Goal: Transaction & Acquisition: Purchase product/service

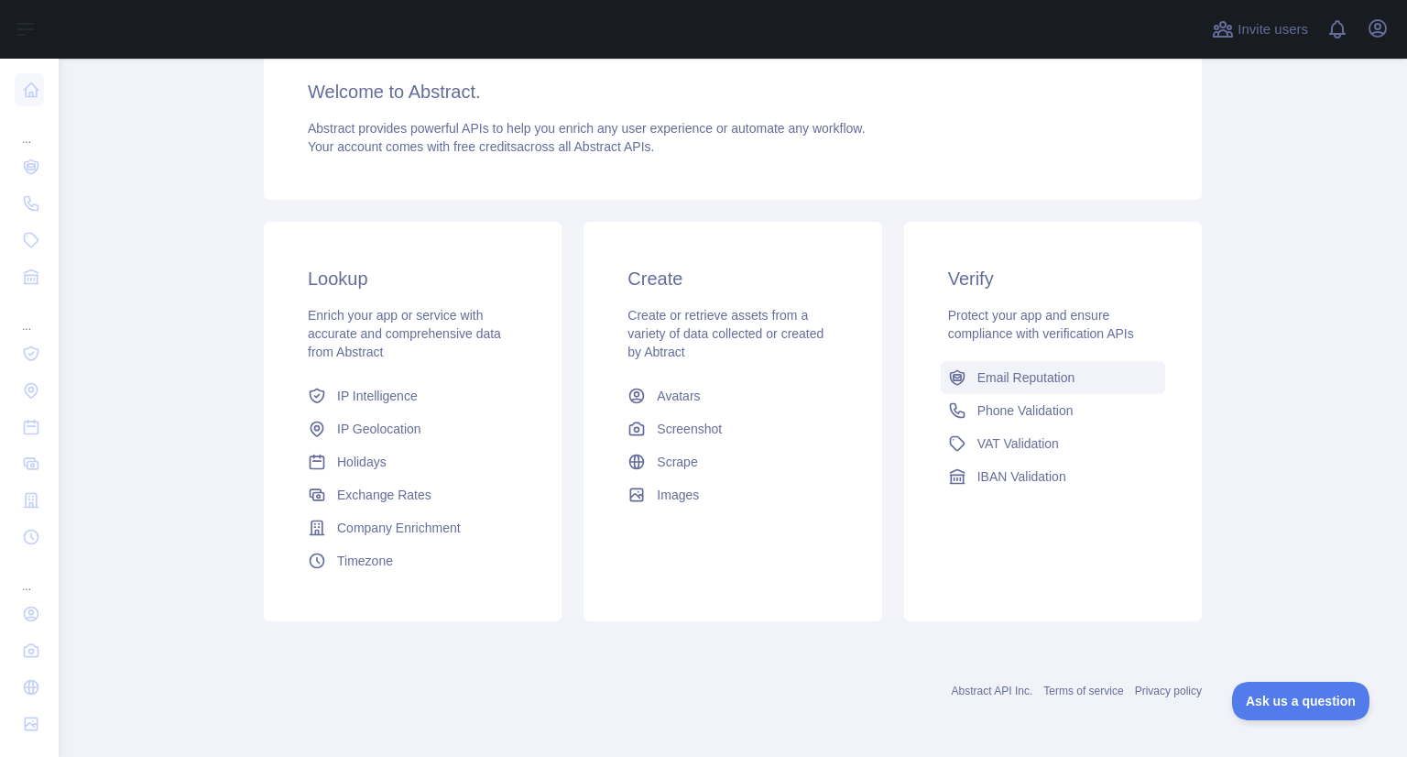
scroll to position [240, 0]
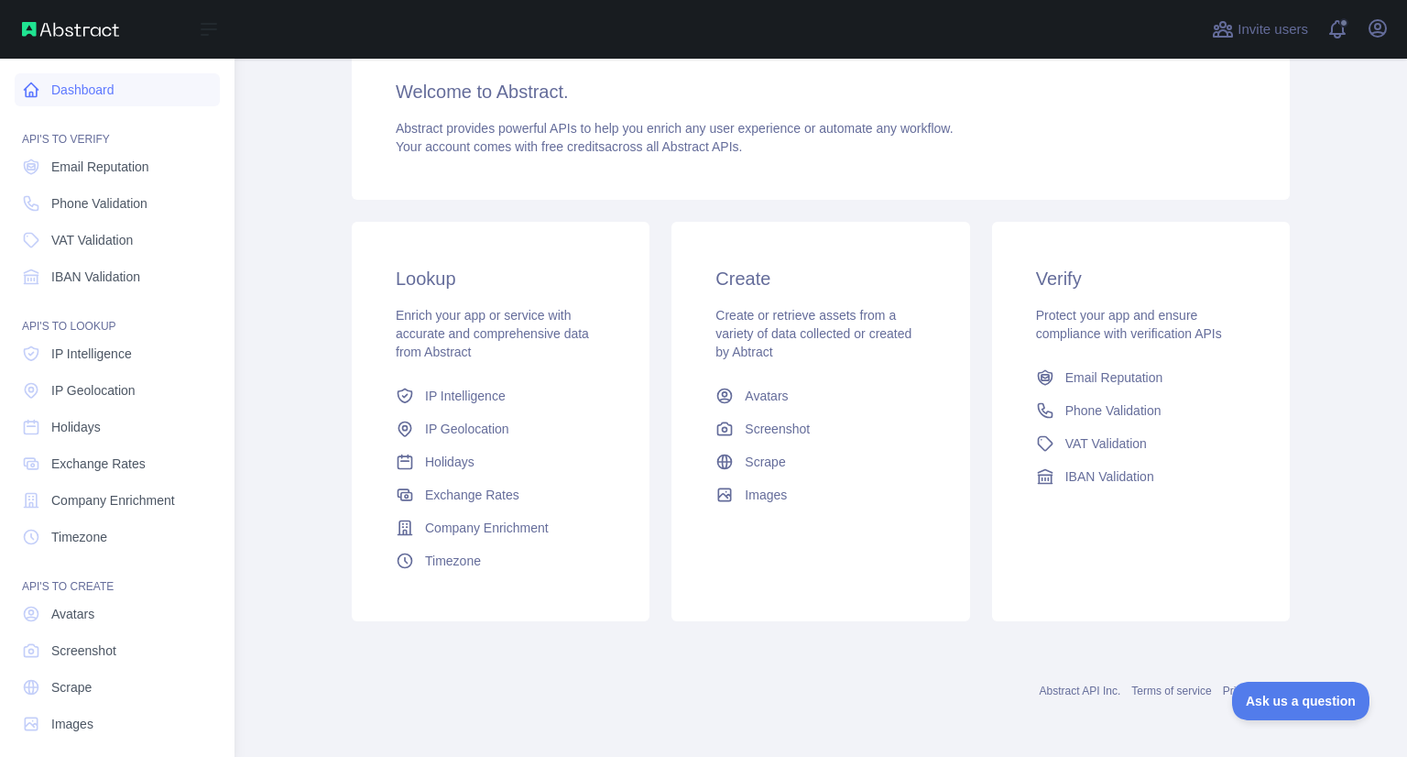
click at [90, 85] on link "Dashboard" at bounding box center [117, 89] width 205 height 33
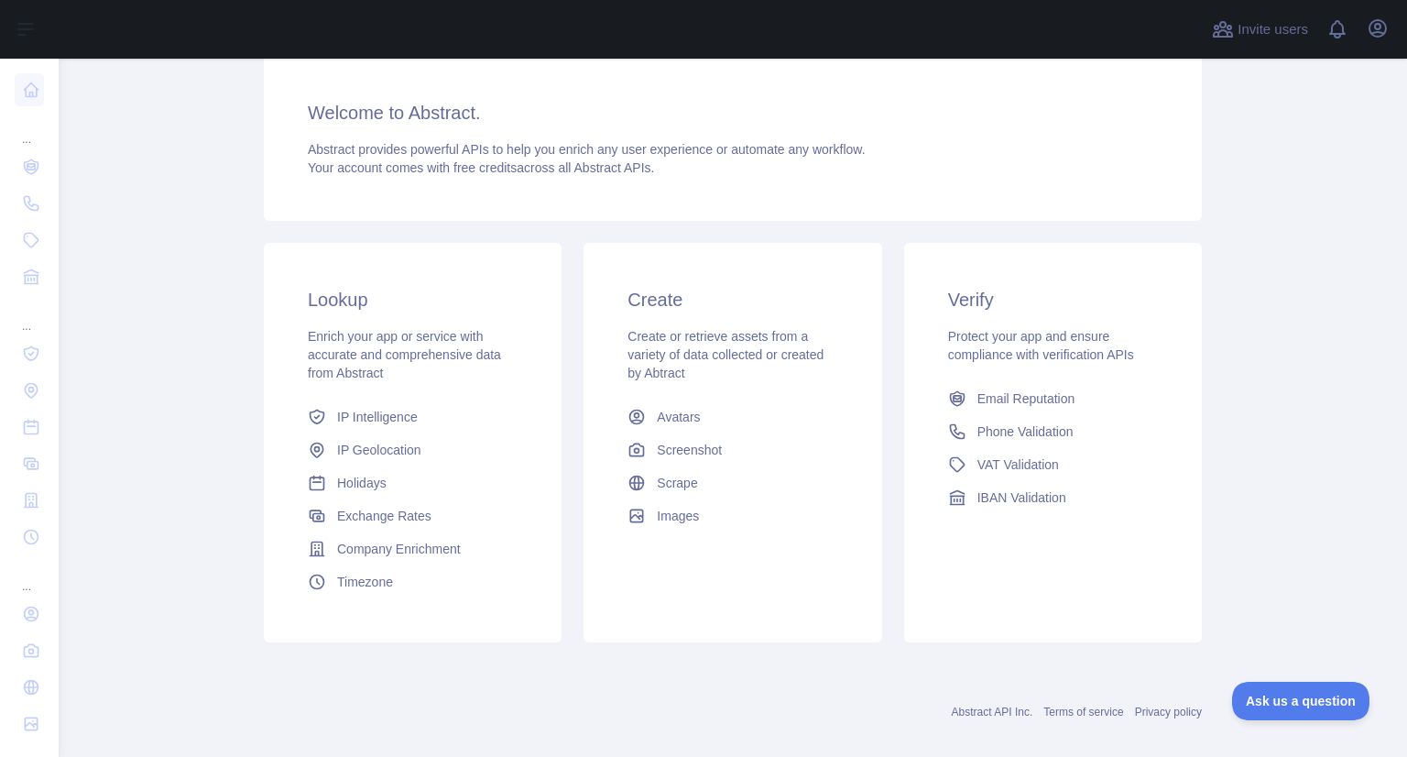
scroll to position [220, 0]
click at [1013, 398] on span "Email Reputation" at bounding box center [1026, 397] width 98 height 18
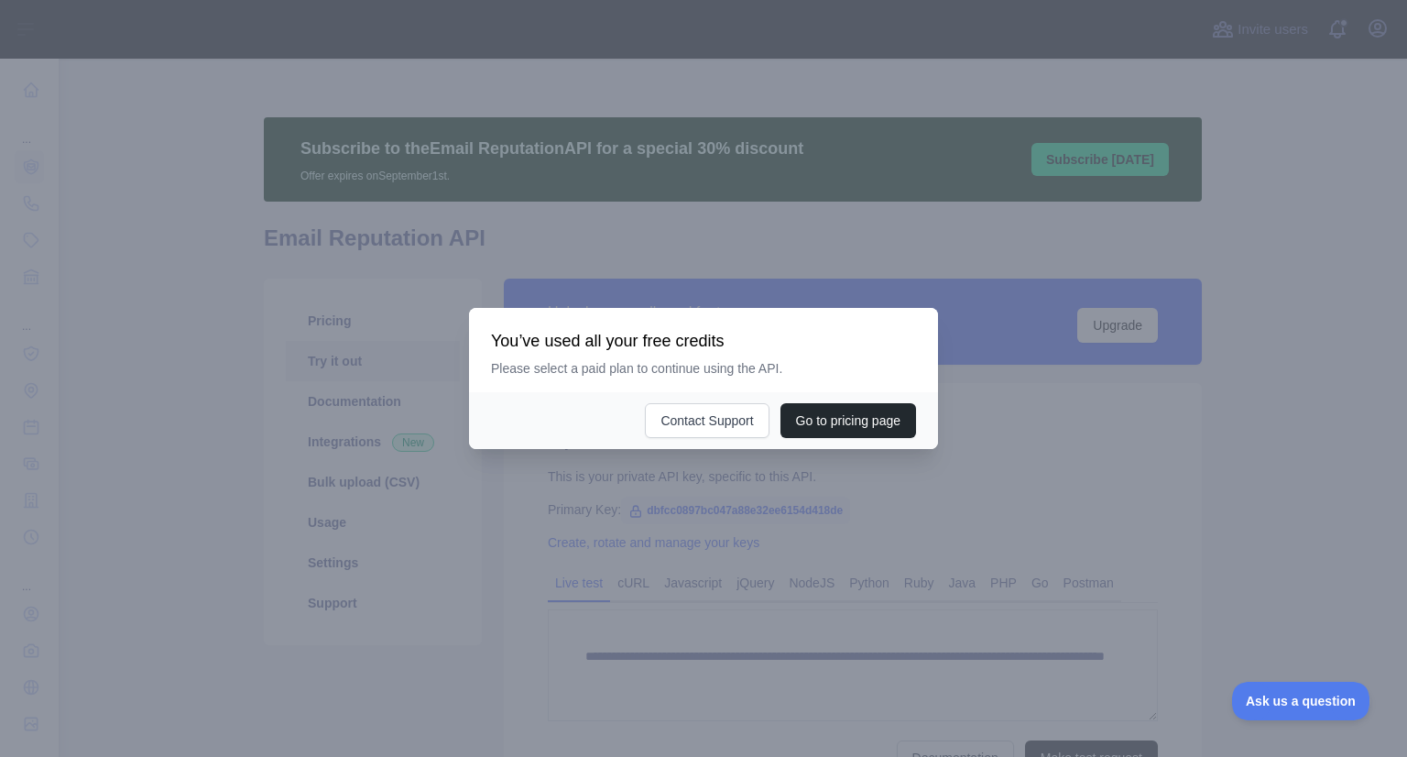
click at [1060, 420] on div at bounding box center [703, 378] width 1407 height 757
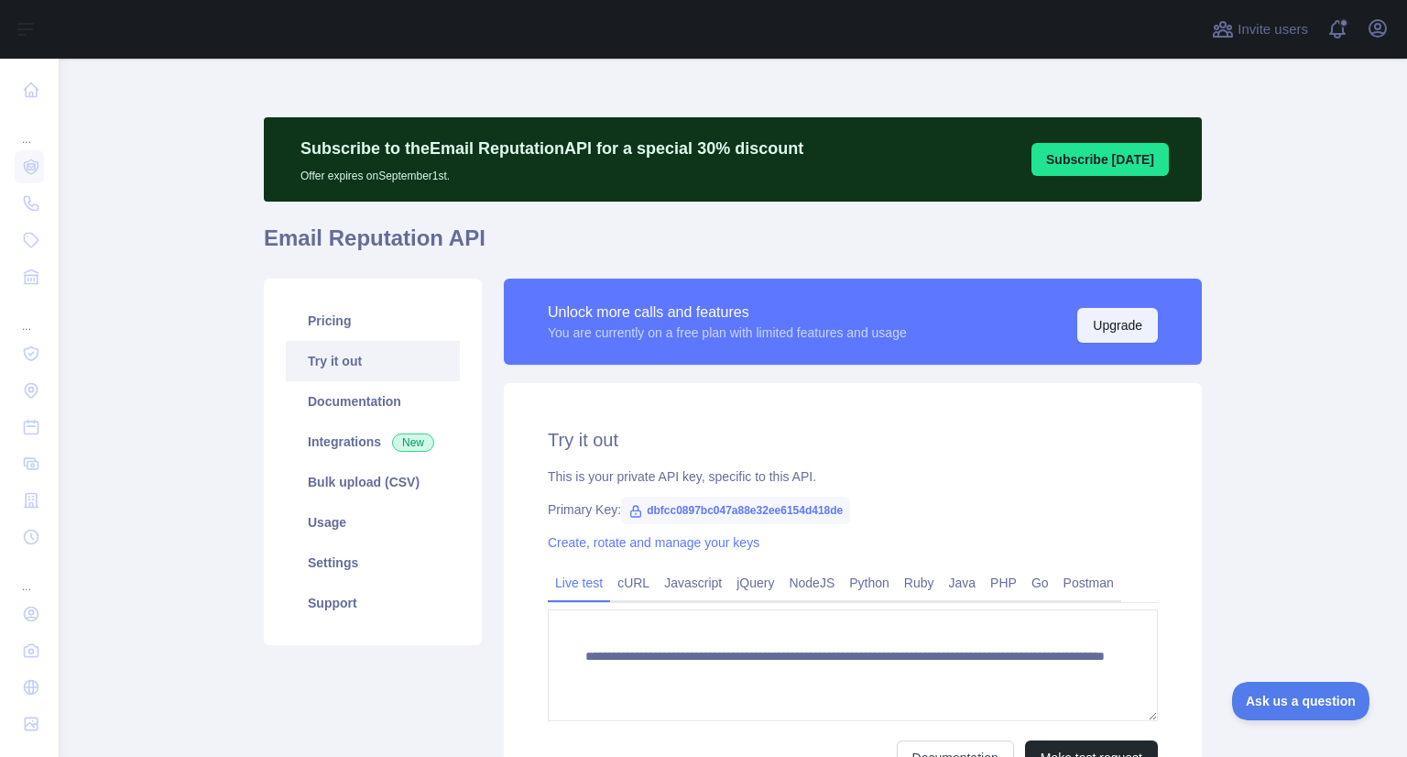
click at [1125, 323] on button "Upgrade" at bounding box center [1117, 325] width 81 height 35
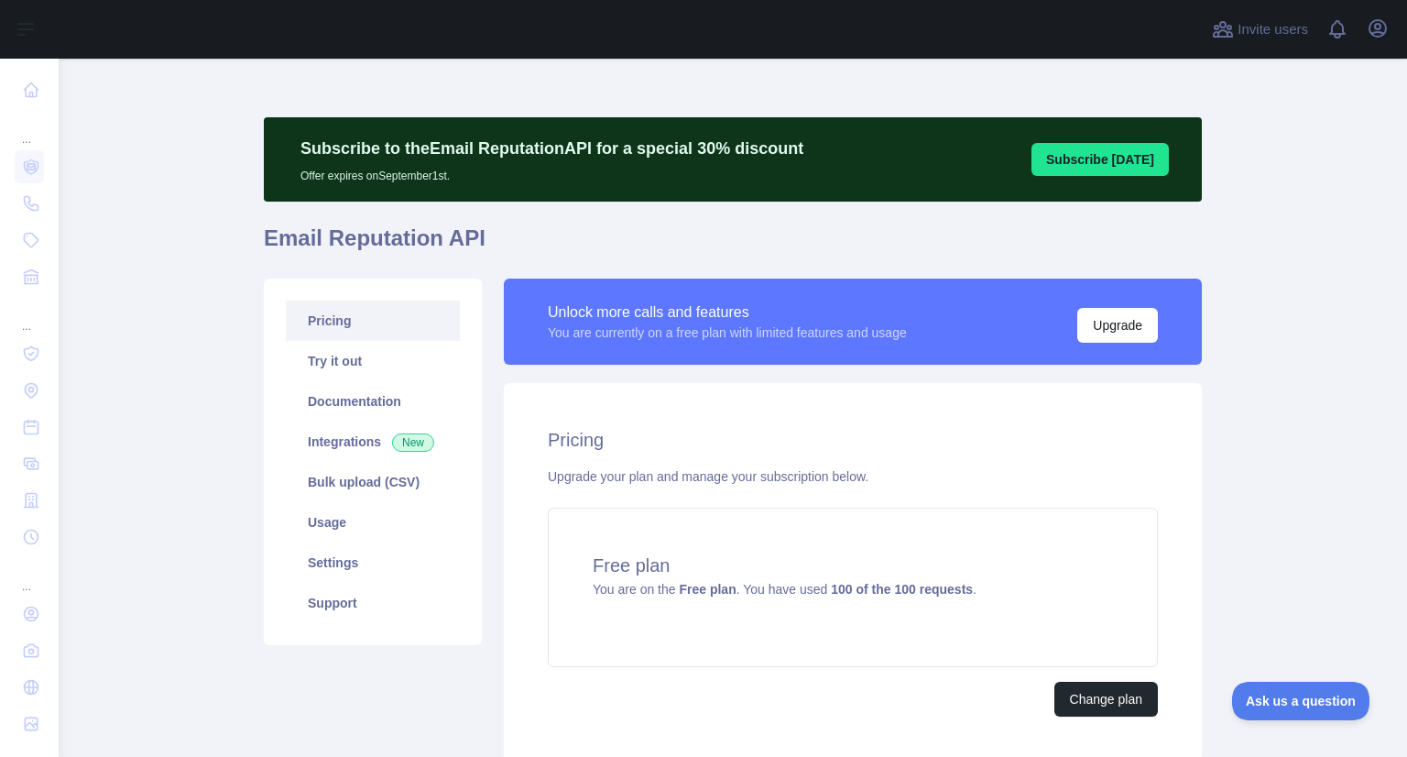
scroll to position [4, 0]
click at [1117, 331] on button "Upgrade" at bounding box center [1117, 325] width 81 height 35
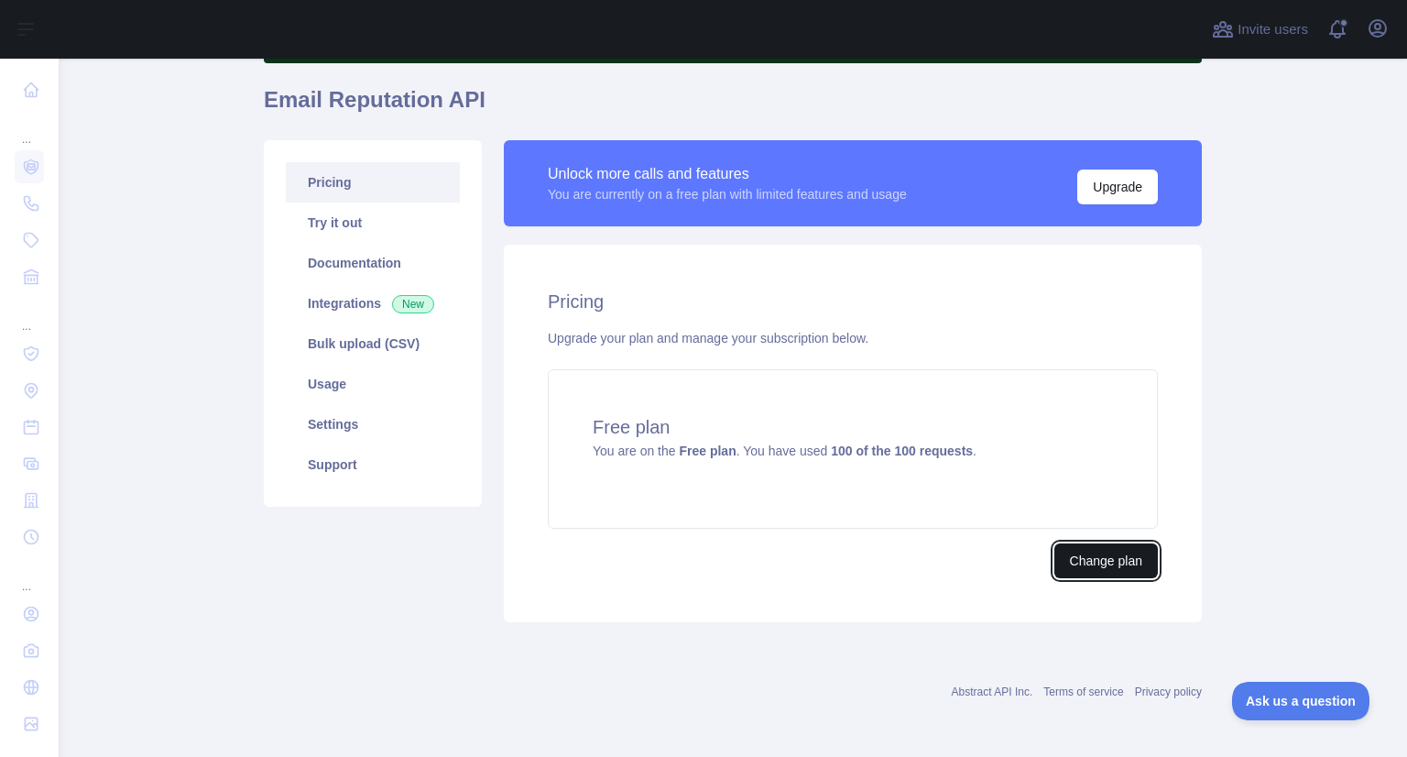
click at [1086, 572] on button "Change plan" at bounding box center [1106, 560] width 104 height 35
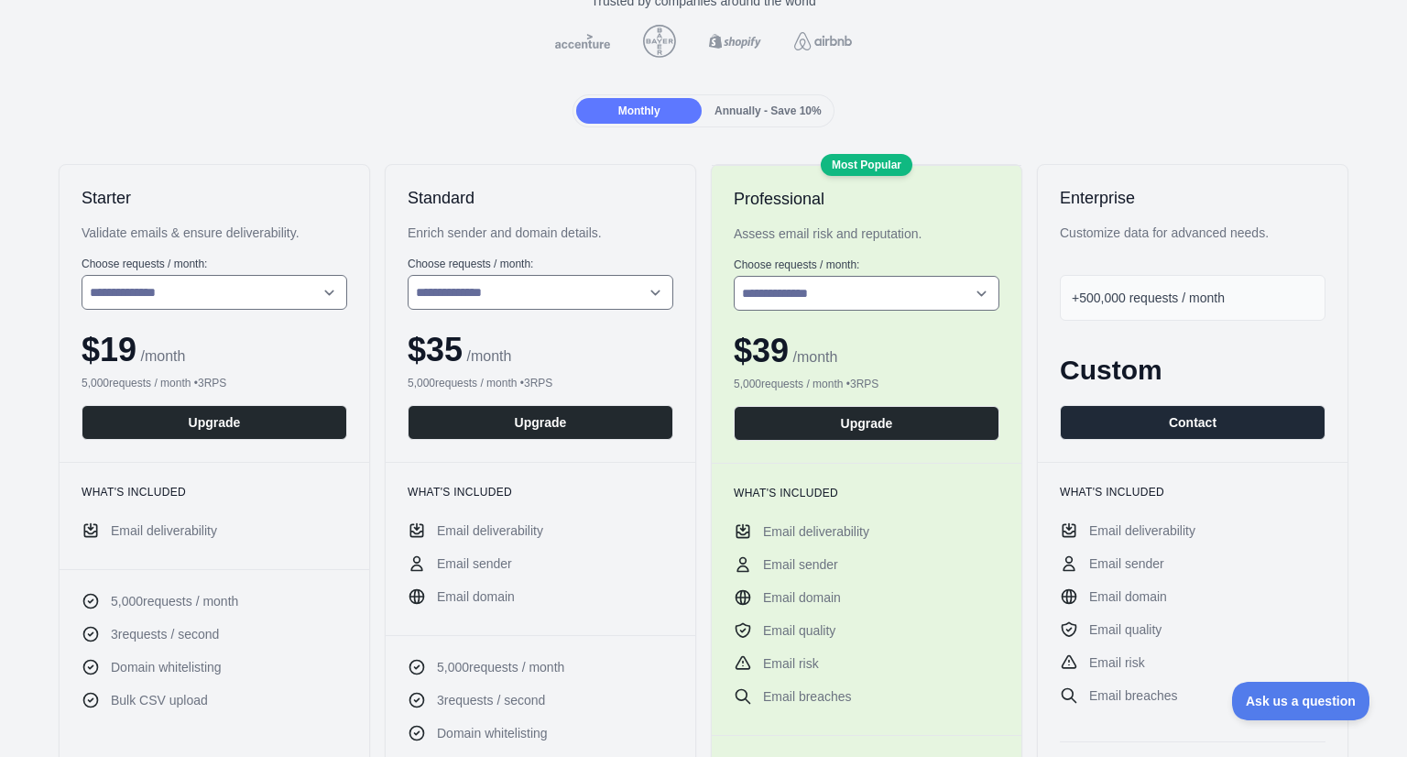
scroll to position [175, 0]
click at [768, 98] on div "Annually - Save 10%" at bounding box center [767, 111] width 125 height 26
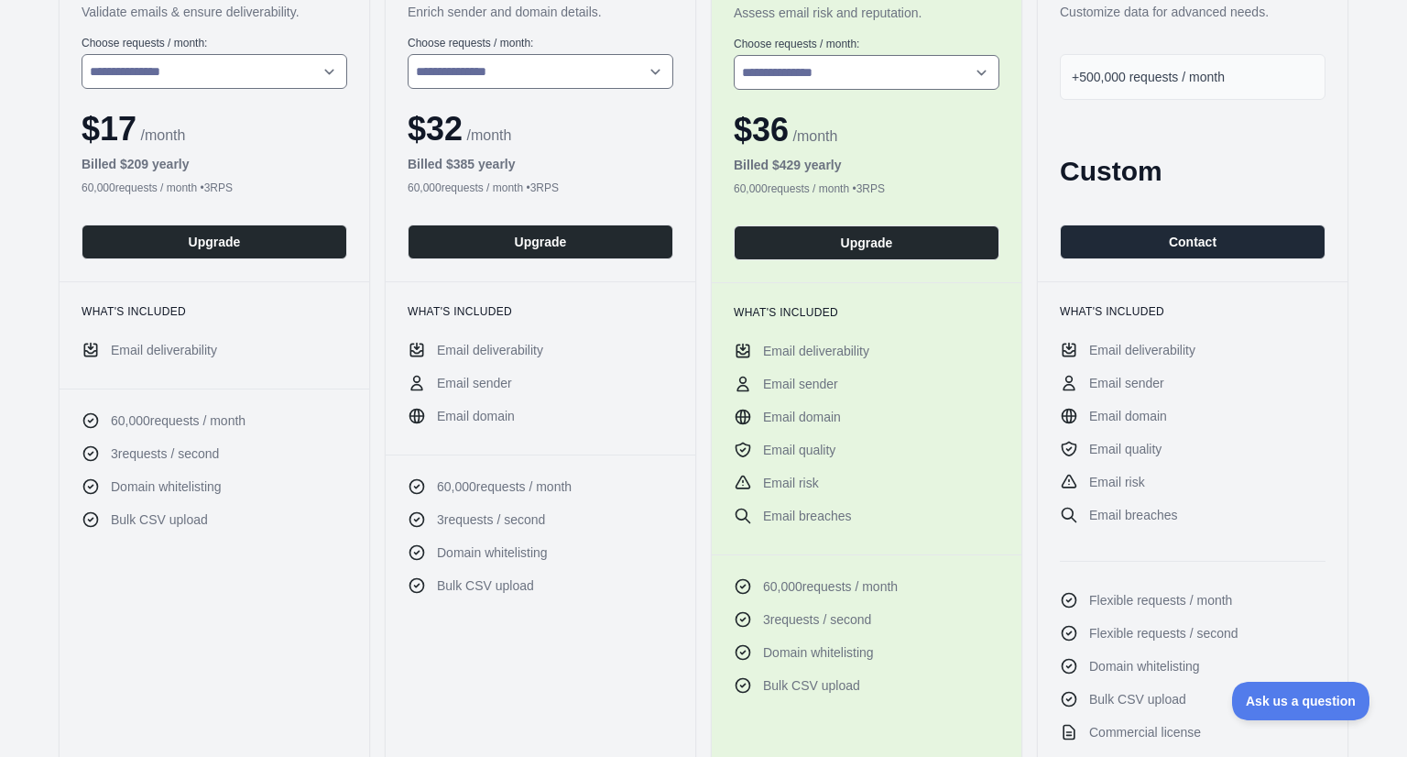
scroll to position [398, 0]
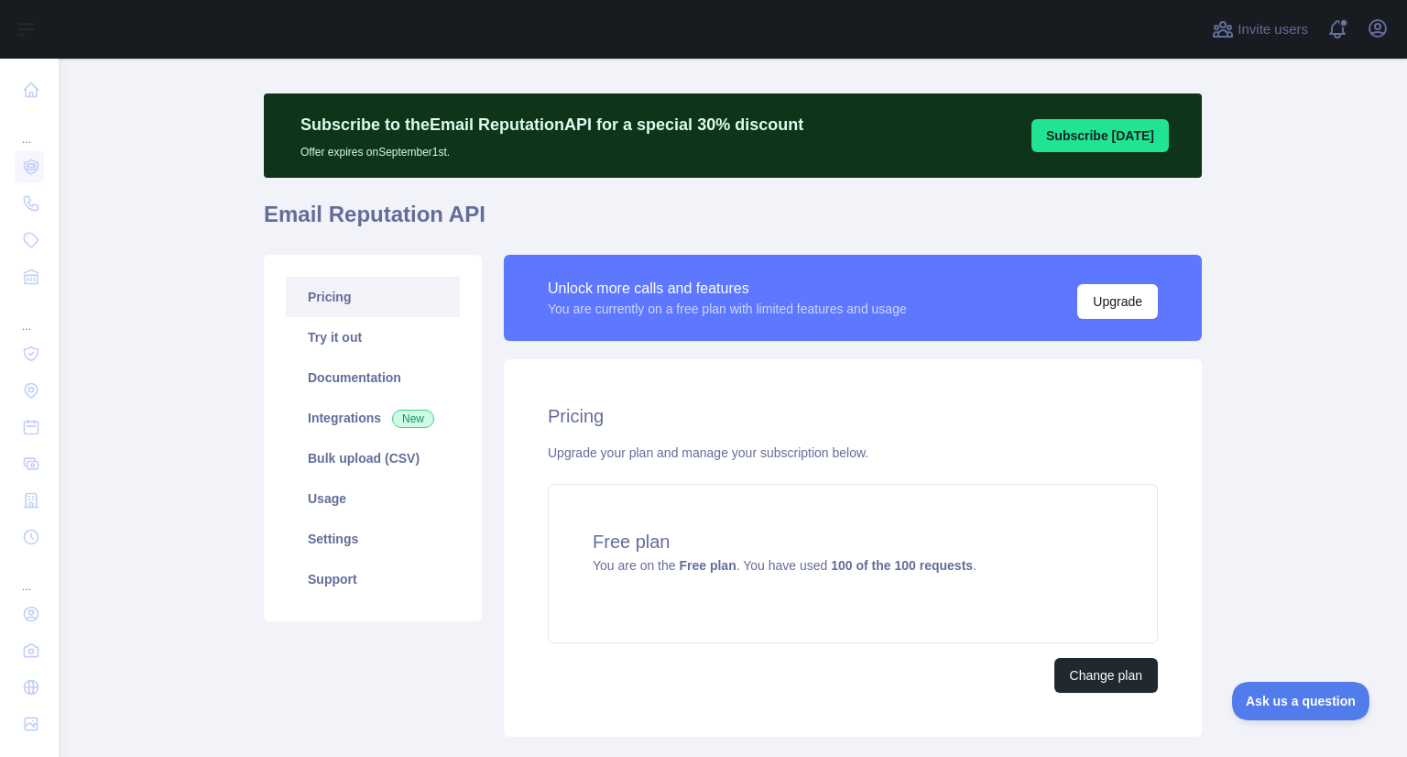
click at [357, 305] on link "Pricing" at bounding box center [373, 297] width 174 height 40
click at [1104, 675] on button "Change plan" at bounding box center [1106, 675] width 104 height 35
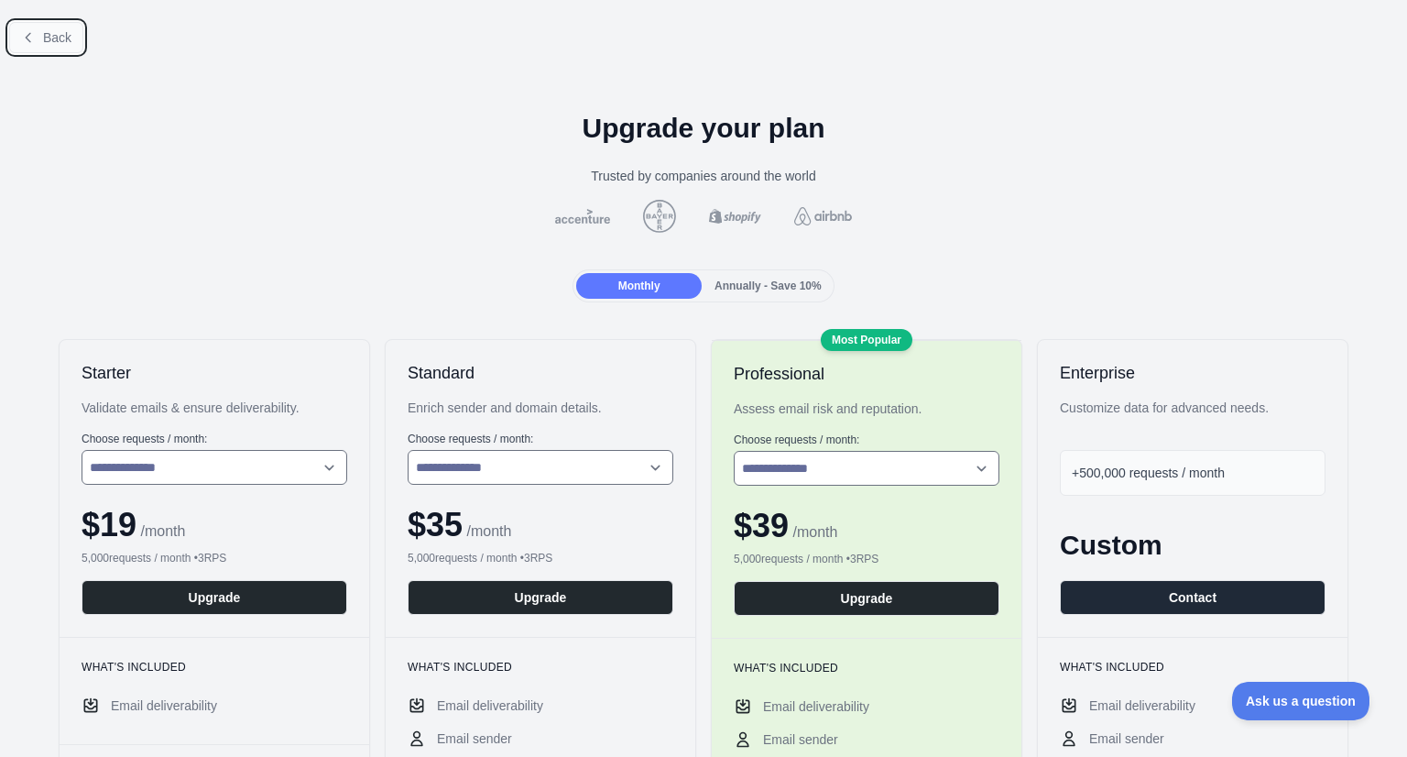
click at [24, 44] on icon at bounding box center [28, 37] width 15 height 15
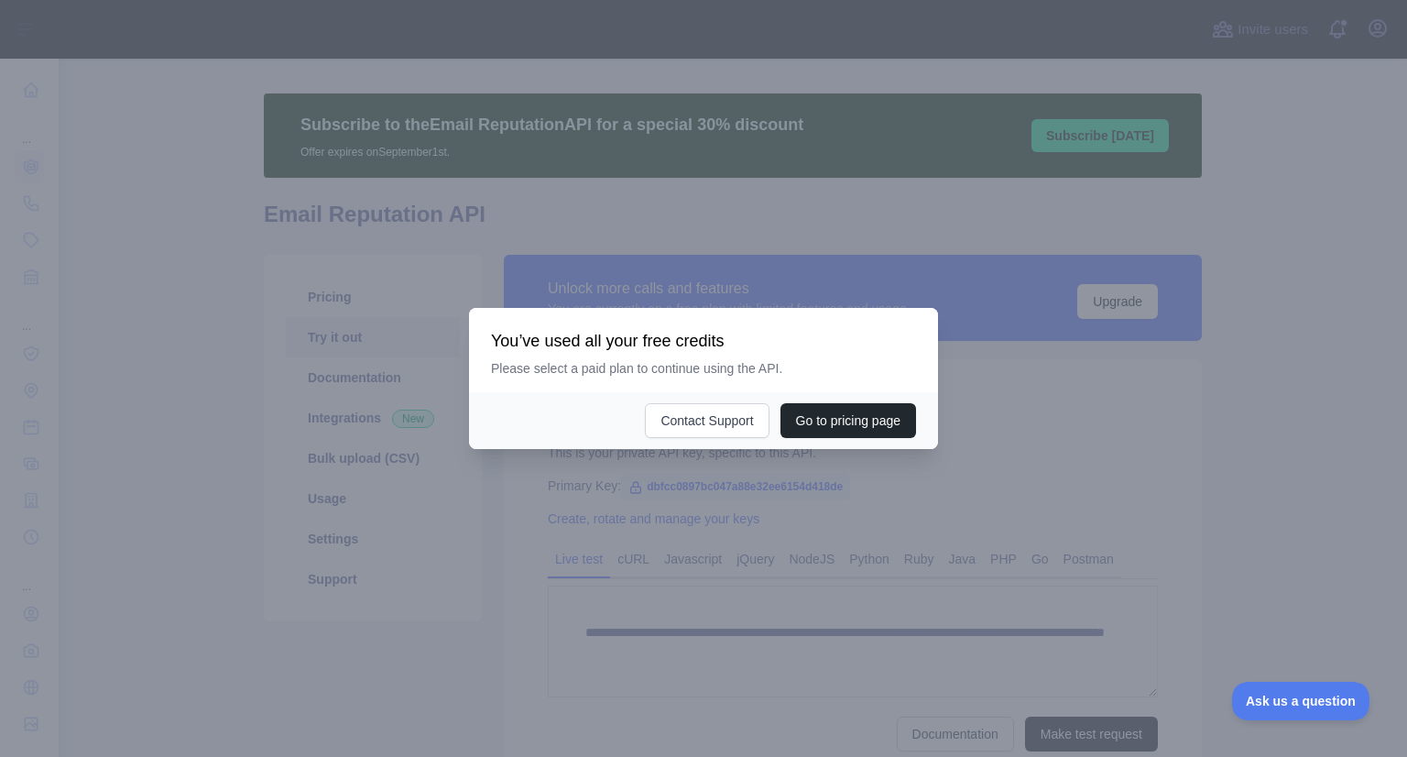
click at [757, 507] on div at bounding box center [703, 378] width 1407 height 757
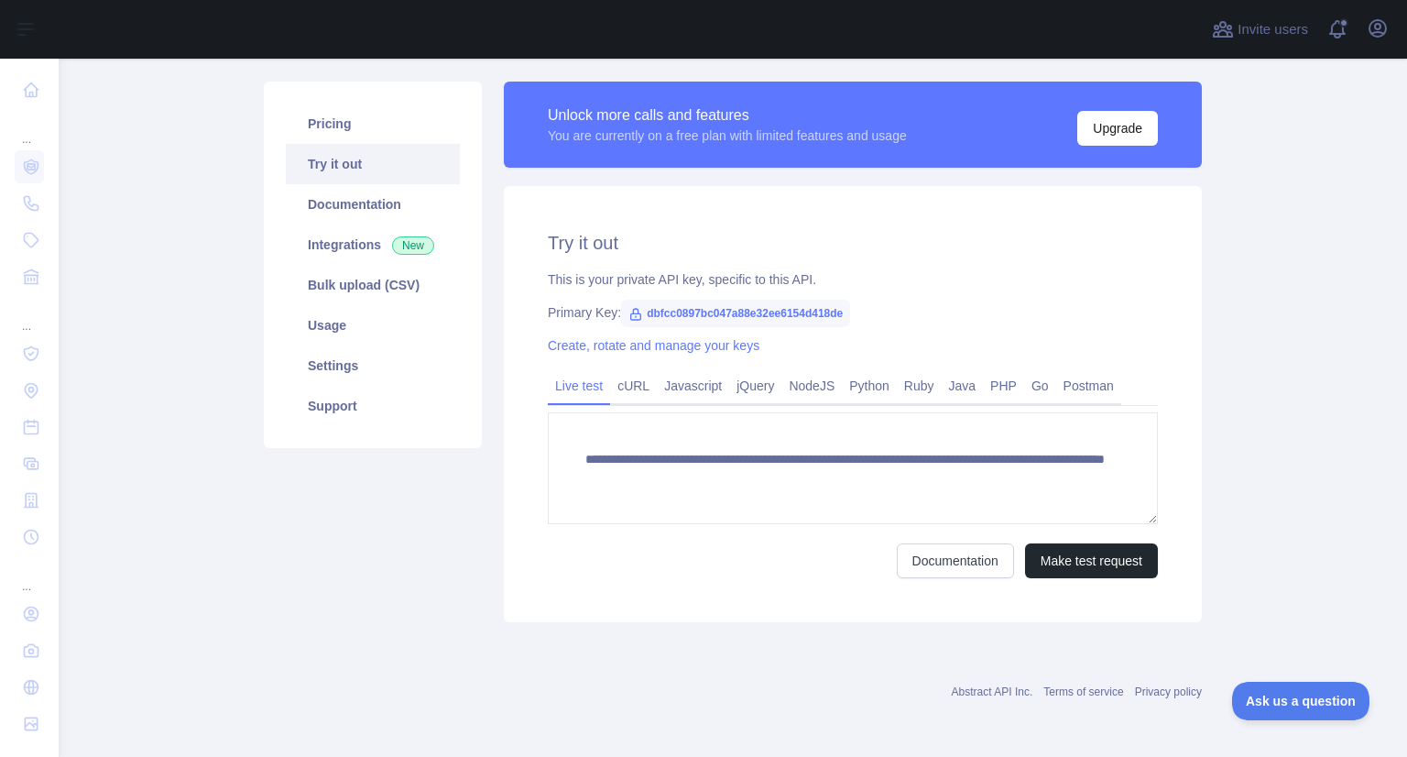
scroll to position [197, 0]
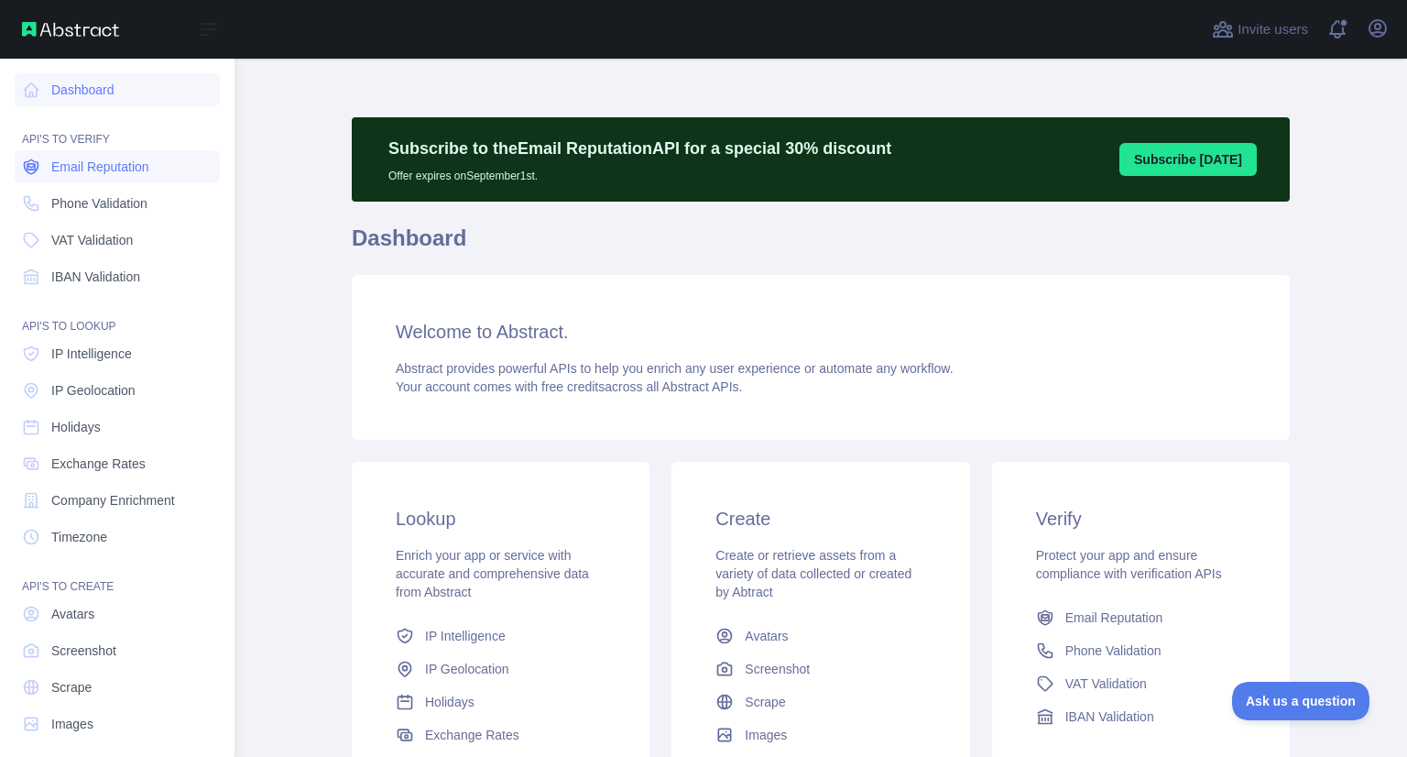
click at [105, 169] on span "Email Reputation" at bounding box center [100, 167] width 98 height 18
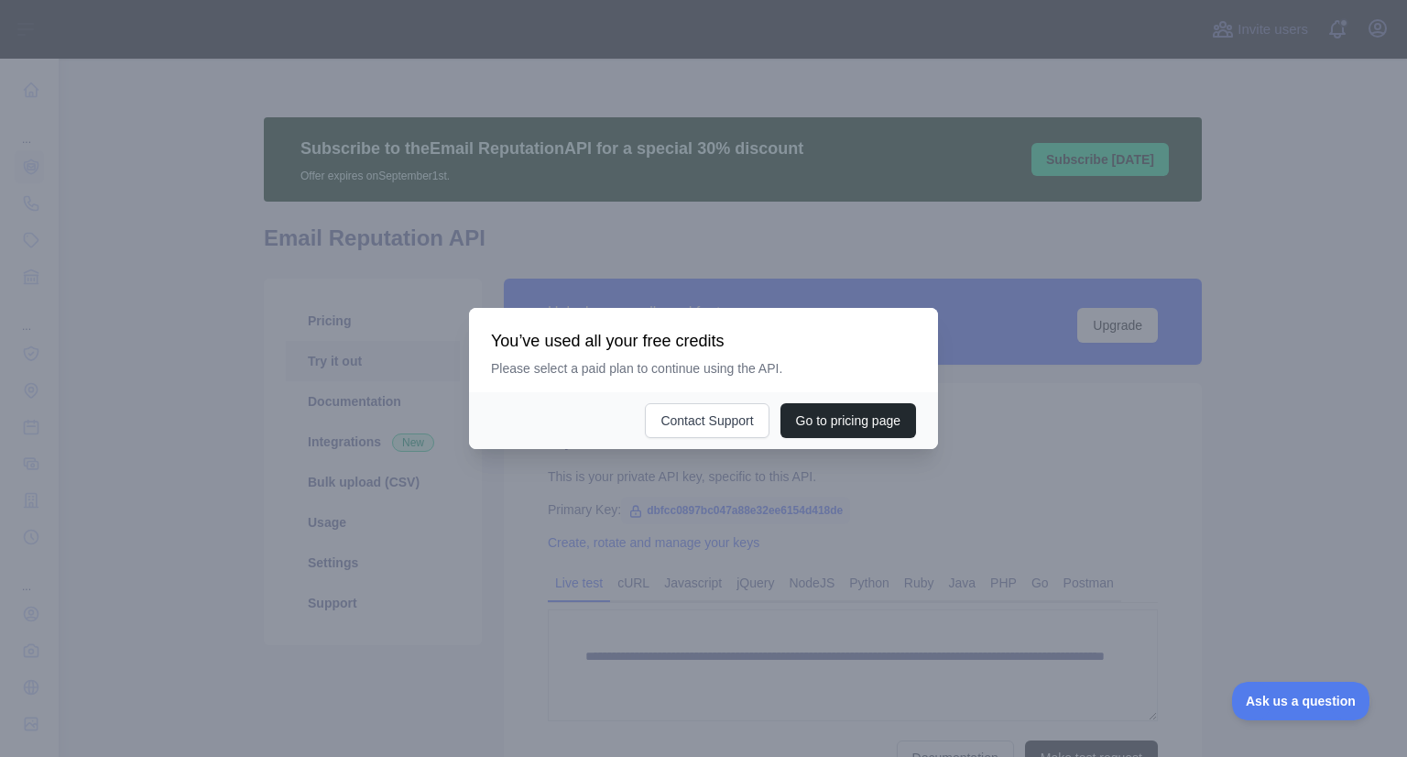
click at [700, 538] on div at bounding box center [703, 378] width 1407 height 757
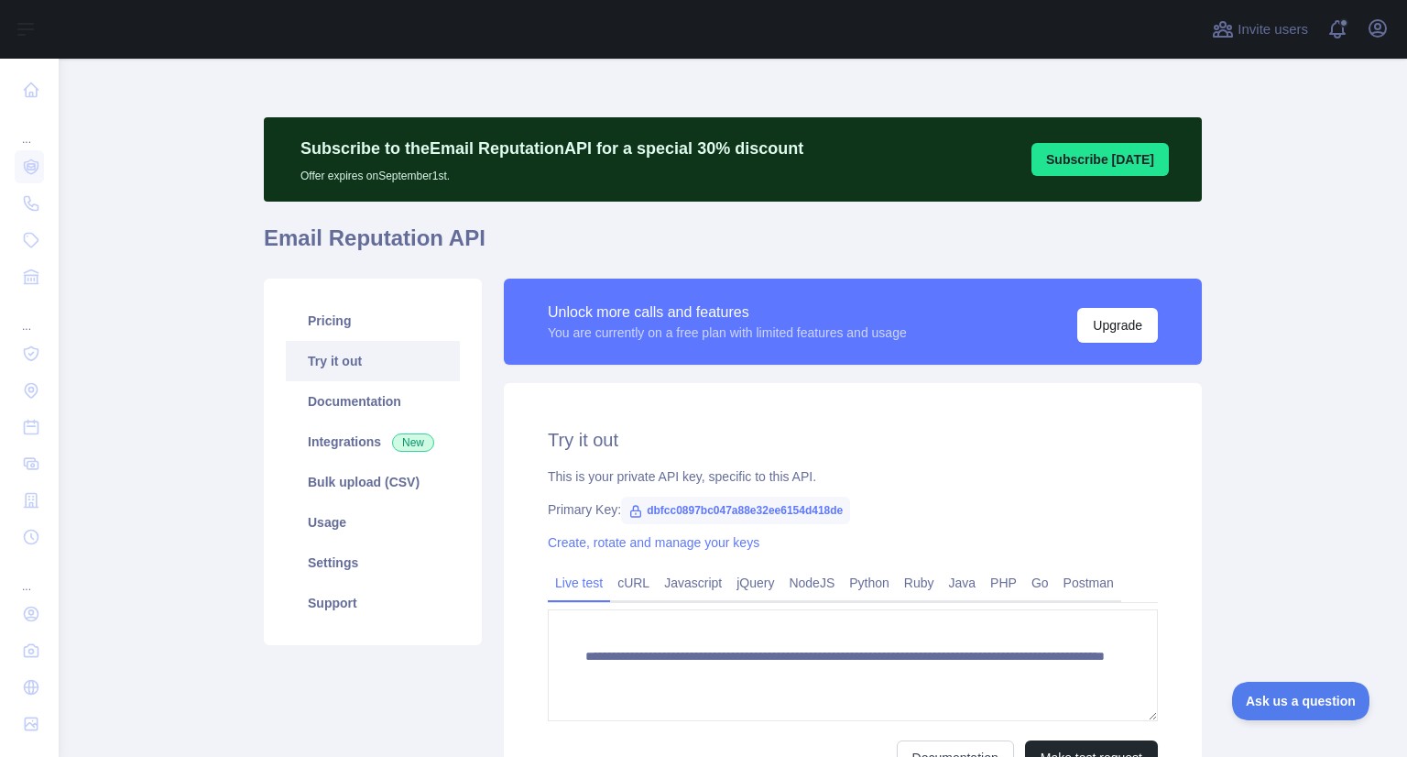
scroll to position [197, 0]
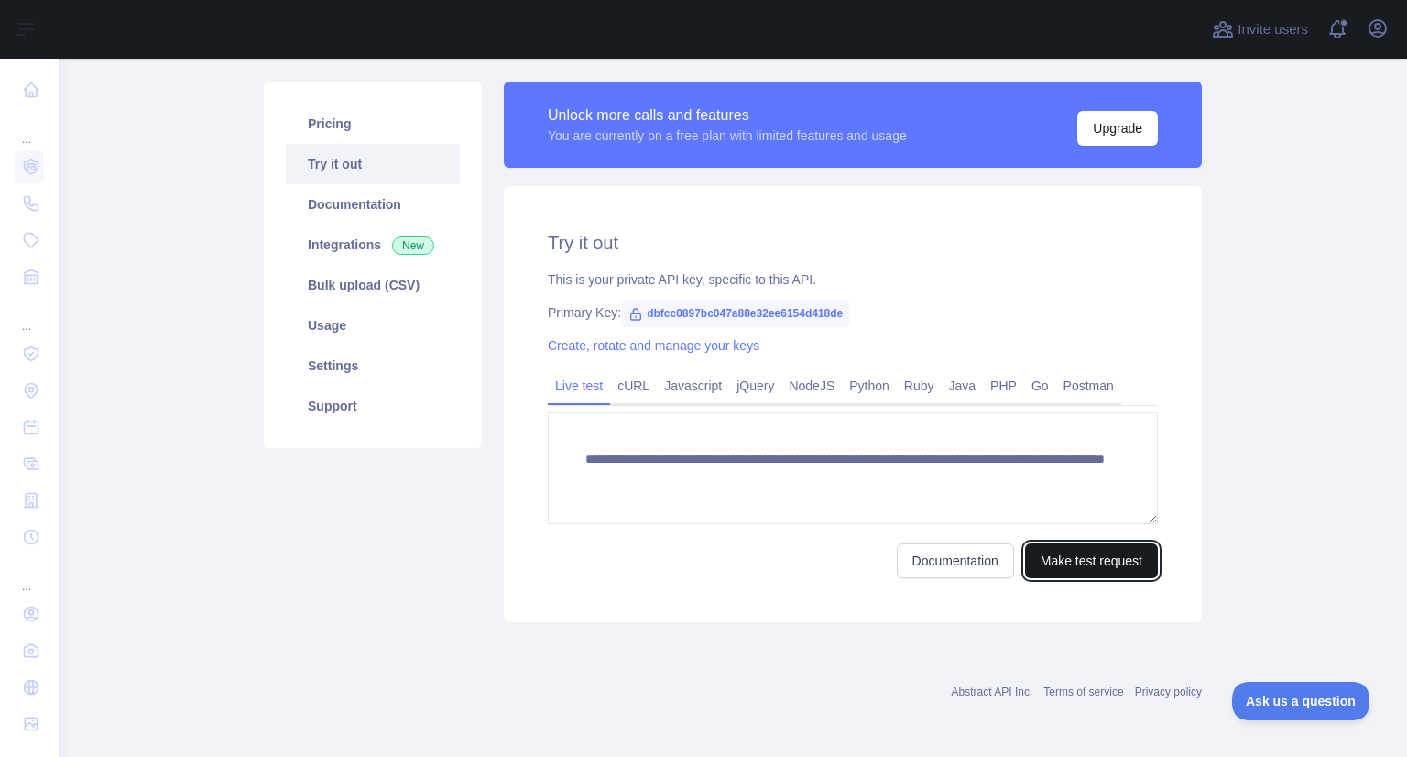
click at [1063, 567] on button "Make test request" at bounding box center [1091, 560] width 133 height 35
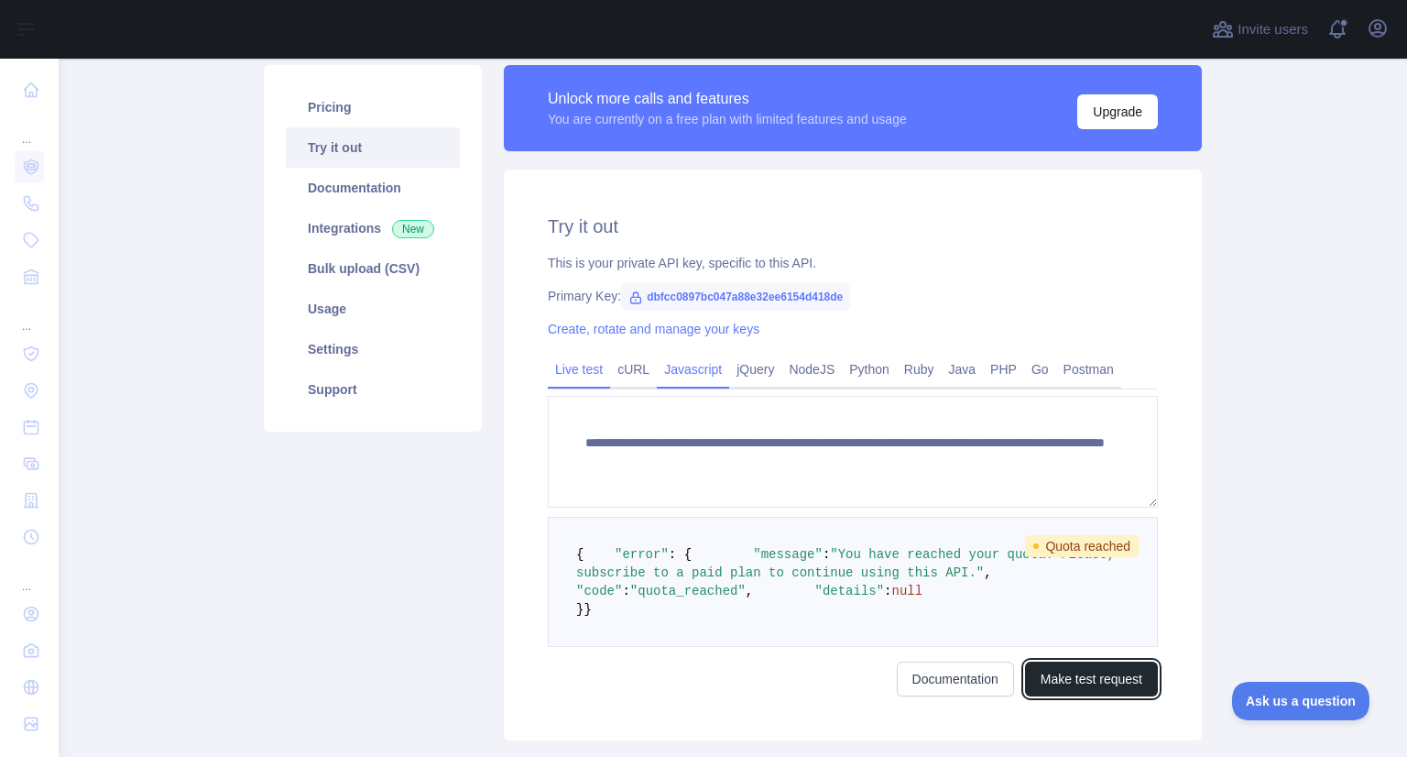
scroll to position [0, 0]
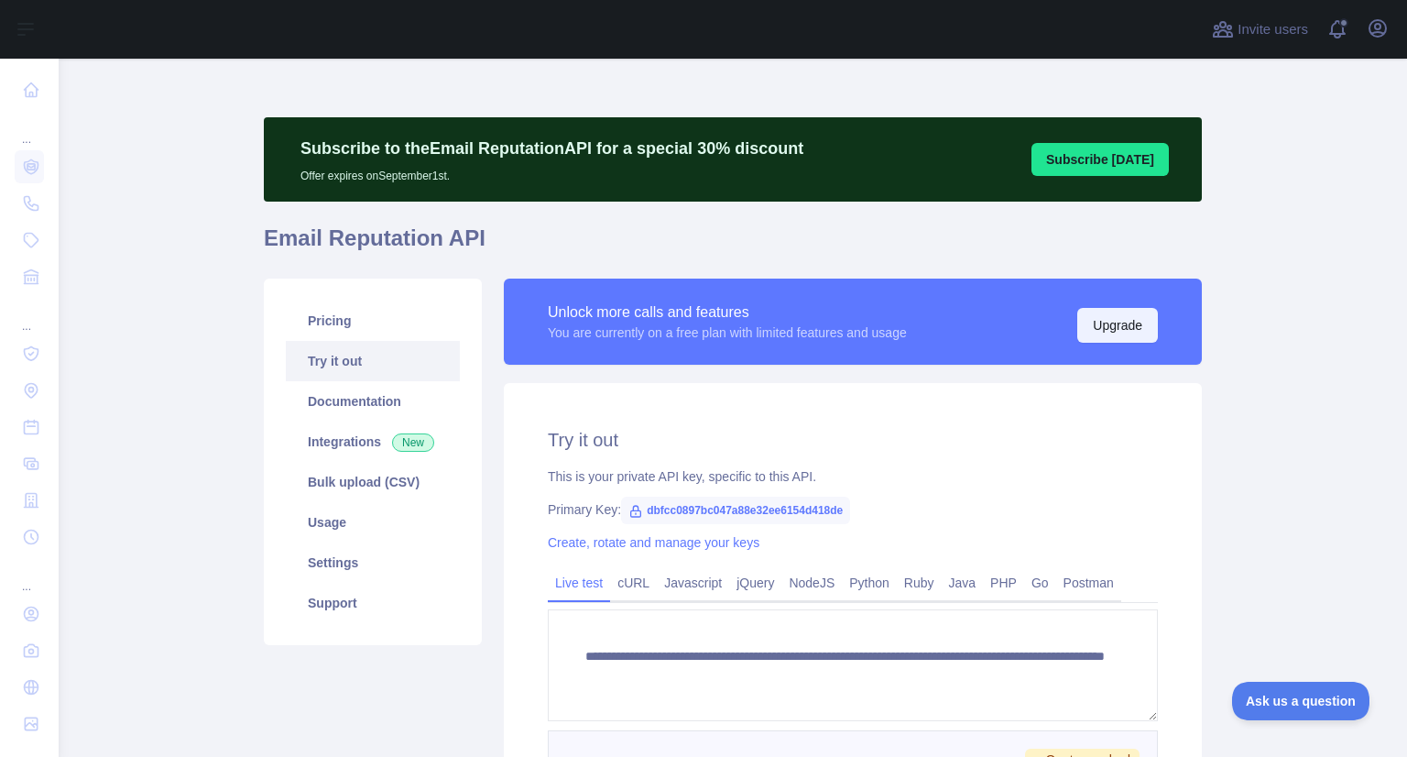
click at [1117, 323] on button "Upgrade" at bounding box center [1117, 325] width 81 height 35
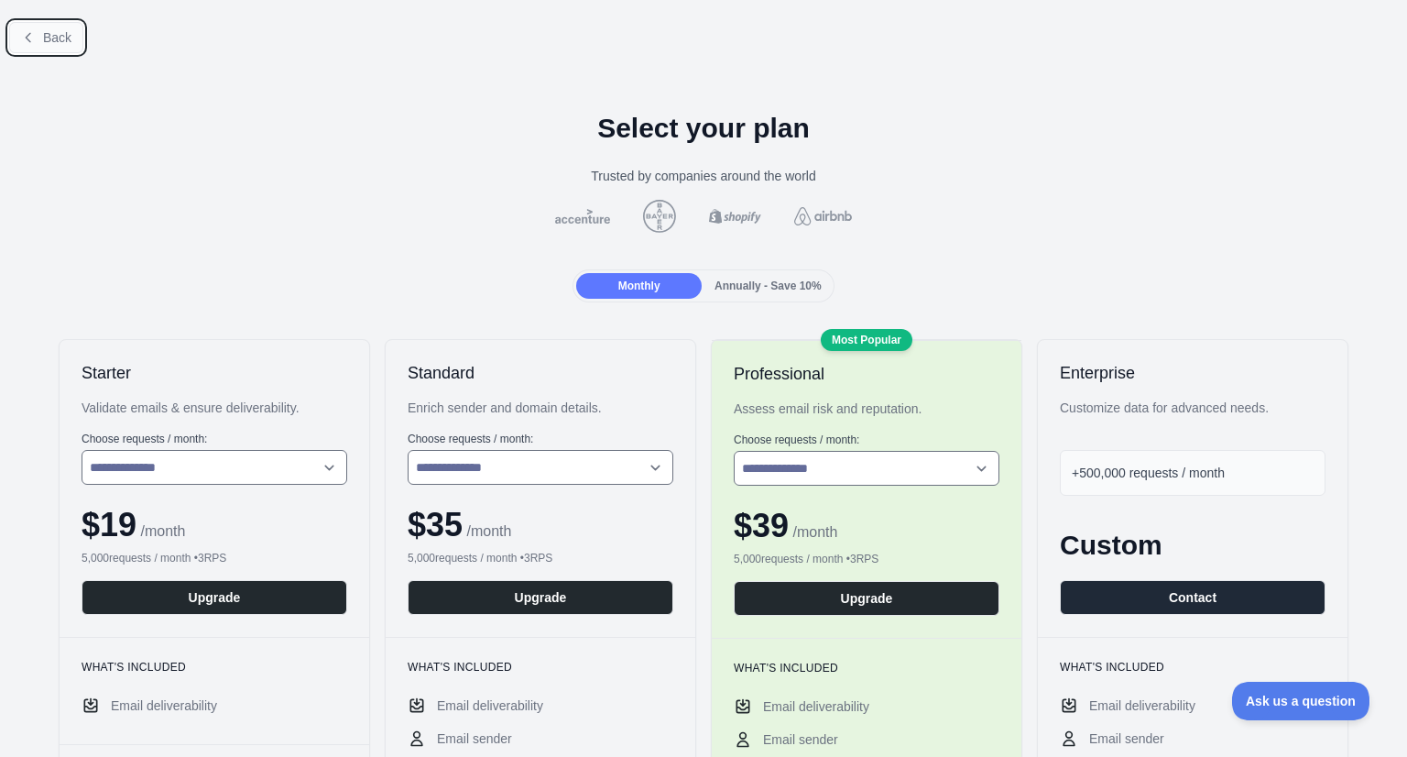
click at [38, 40] on button "Back" at bounding box center [46, 37] width 74 height 31
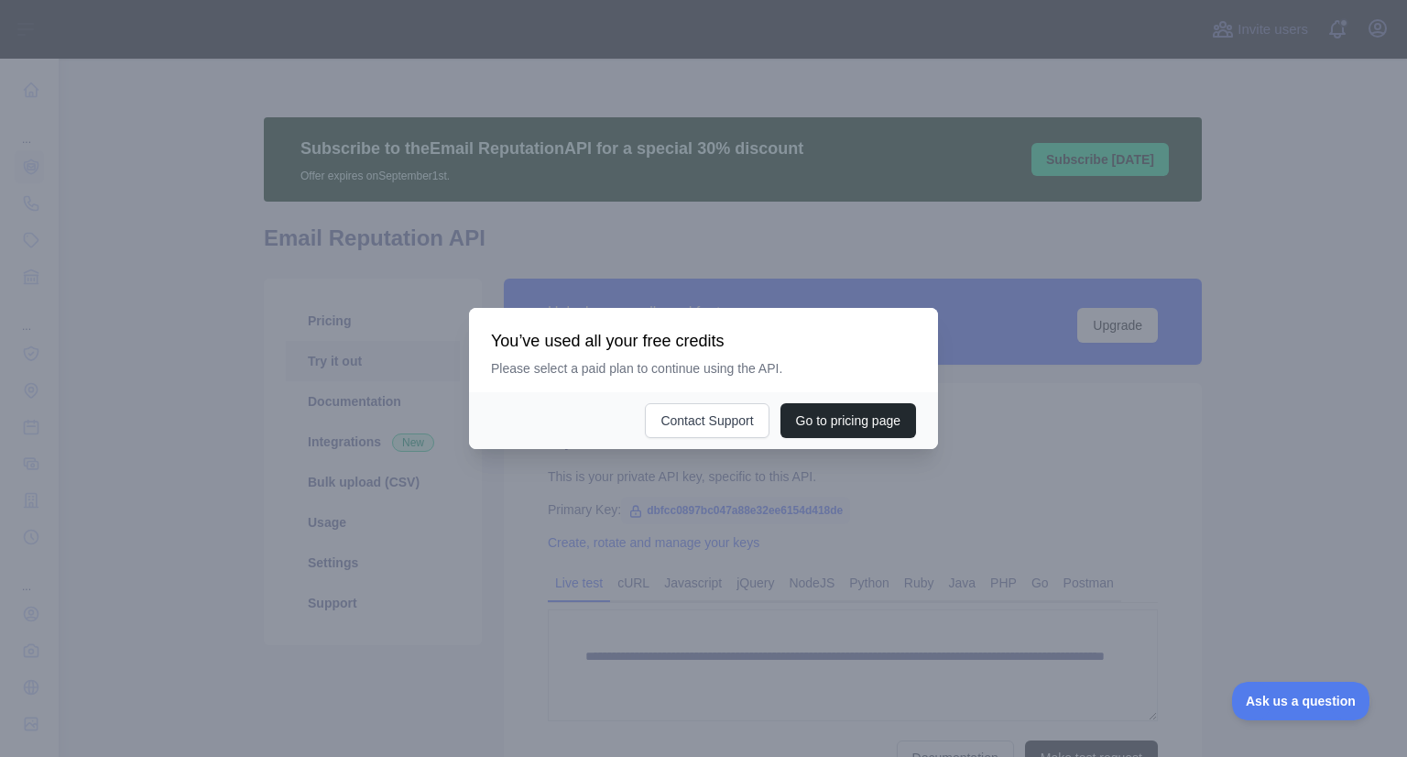
click at [685, 272] on div at bounding box center [703, 378] width 1407 height 757
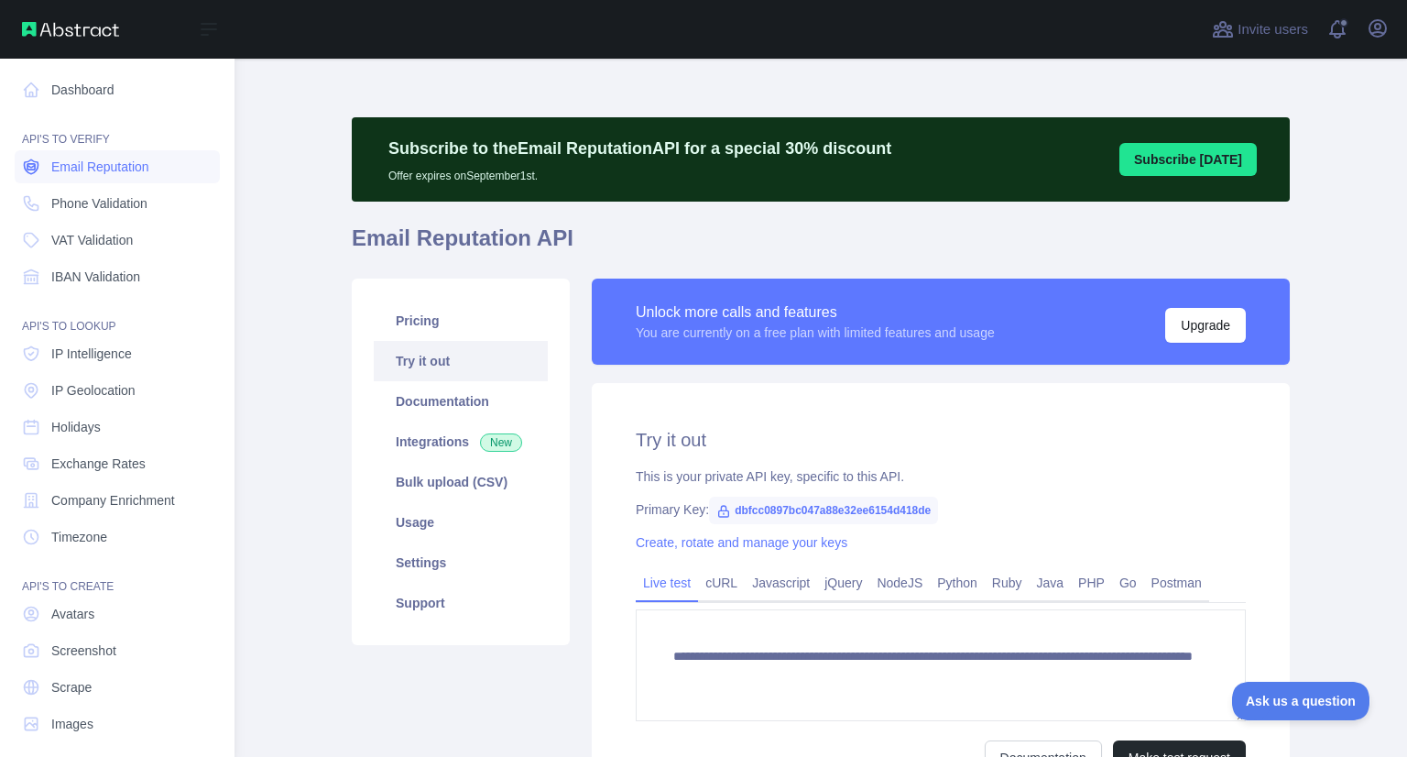
click at [99, 172] on span "Email Reputation" at bounding box center [100, 167] width 98 height 18
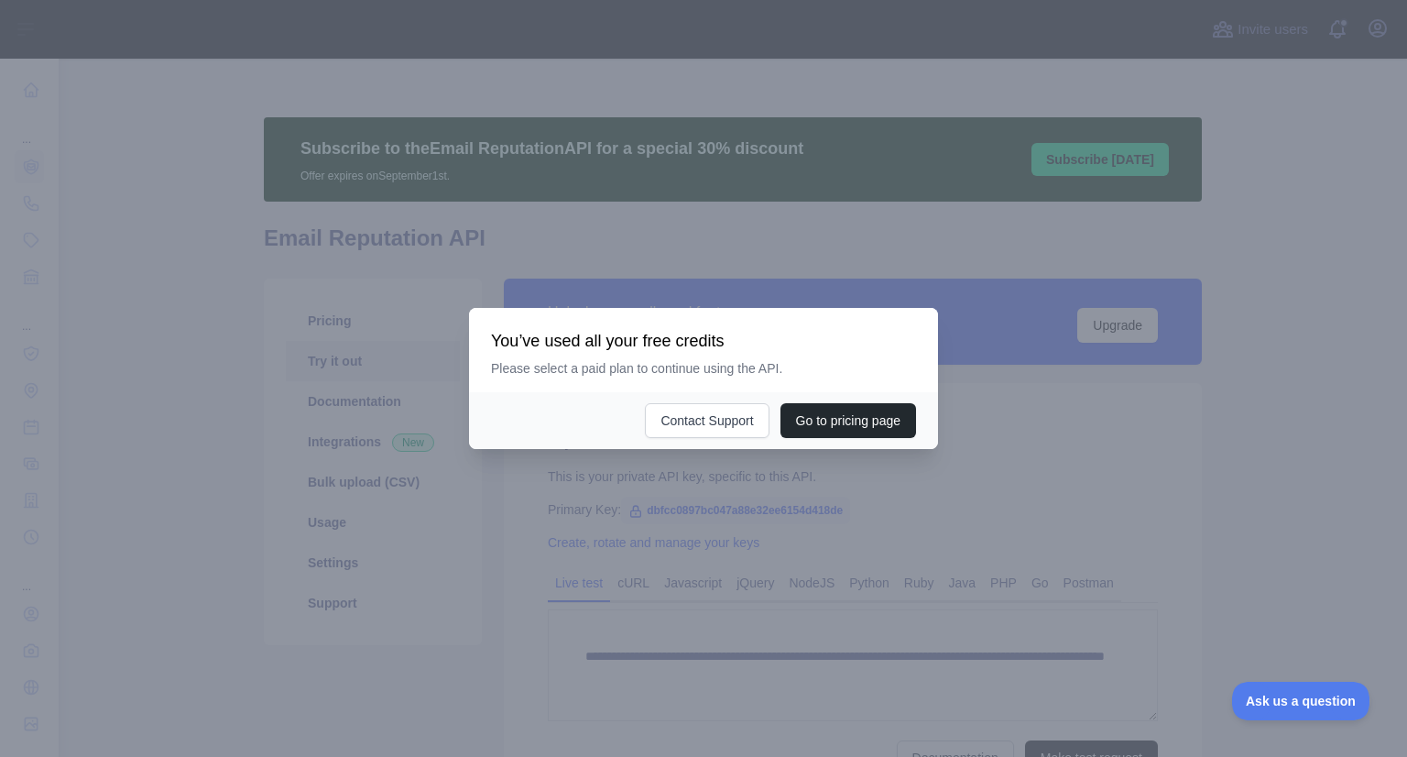
click at [160, 229] on div at bounding box center [703, 378] width 1407 height 757
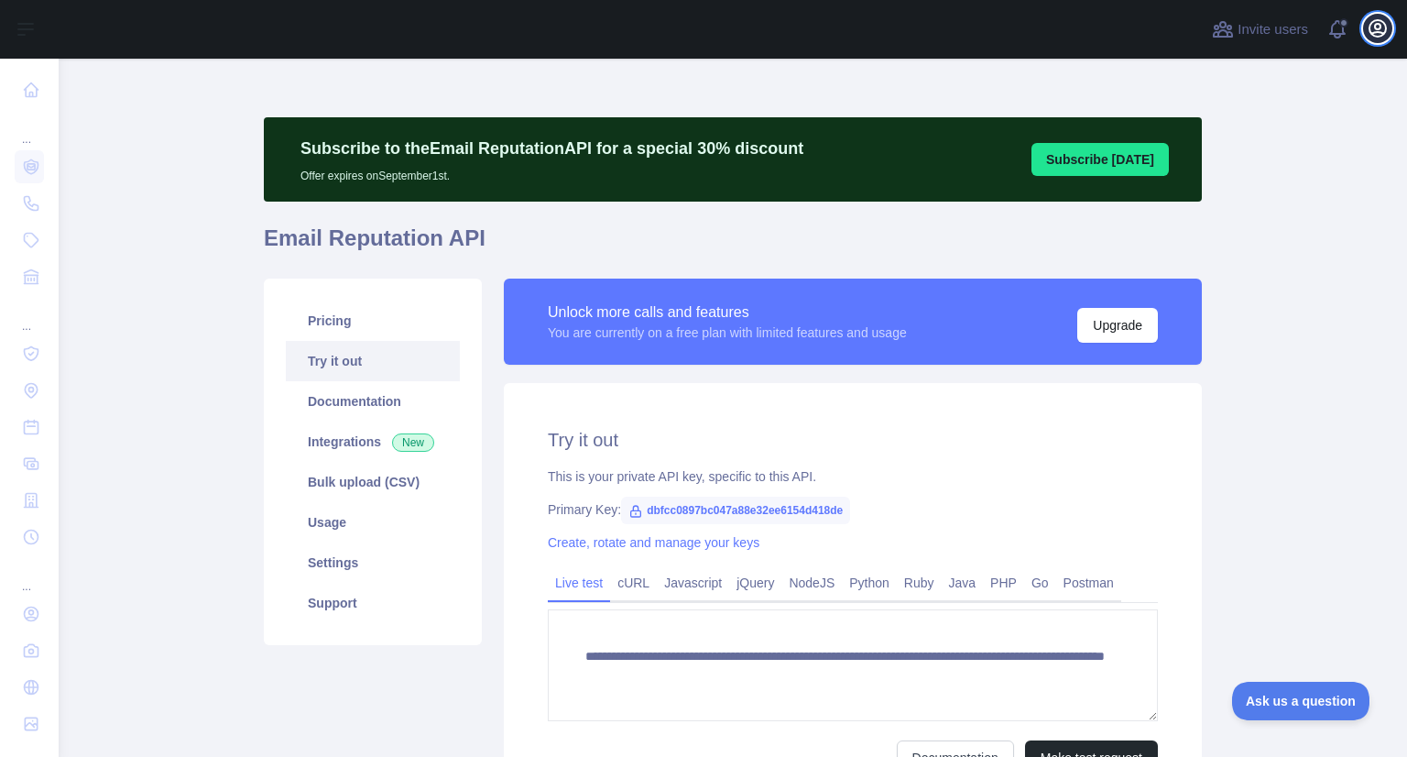
click at [1367, 36] on icon "button" at bounding box center [1378, 28] width 22 height 22
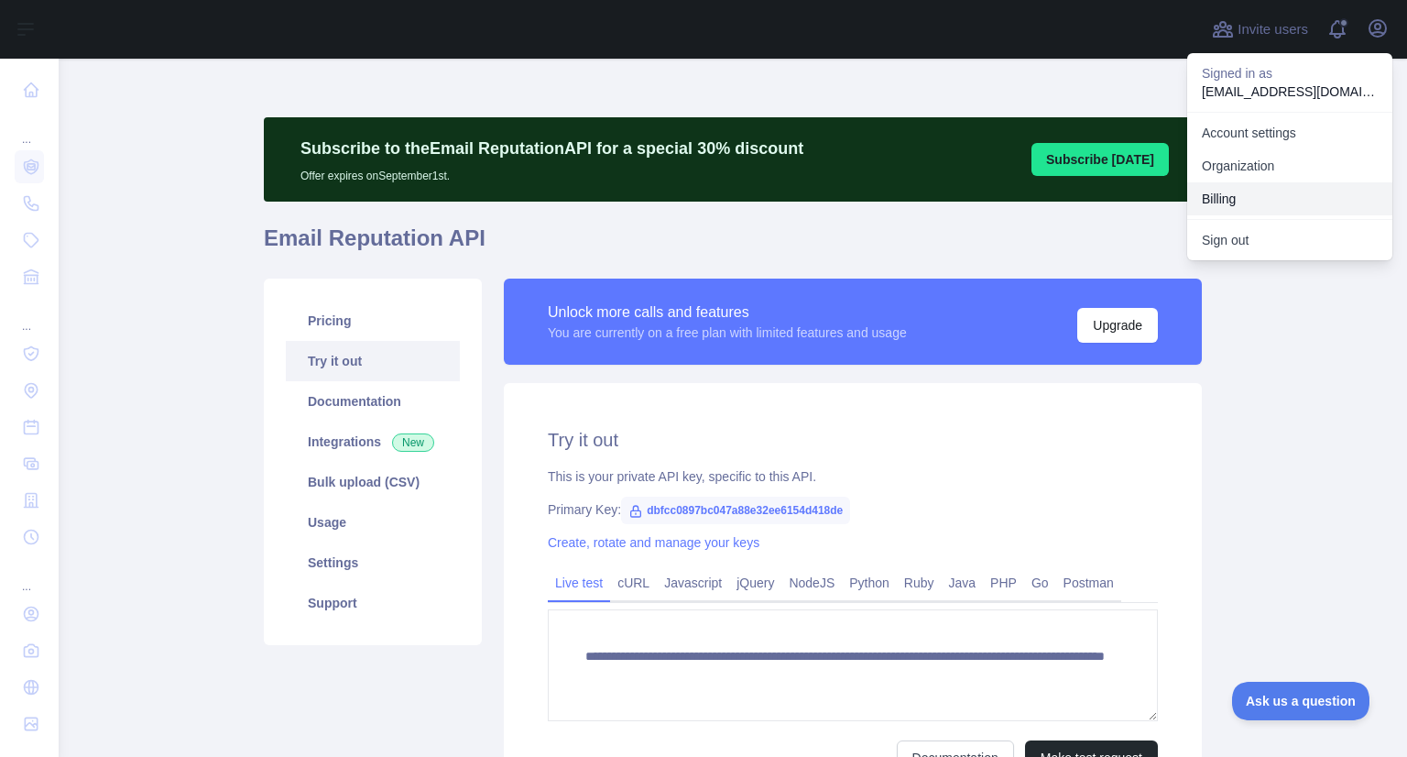
click at [1261, 193] on button "Billing" at bounding box center [1289, 198] width 205 height 33
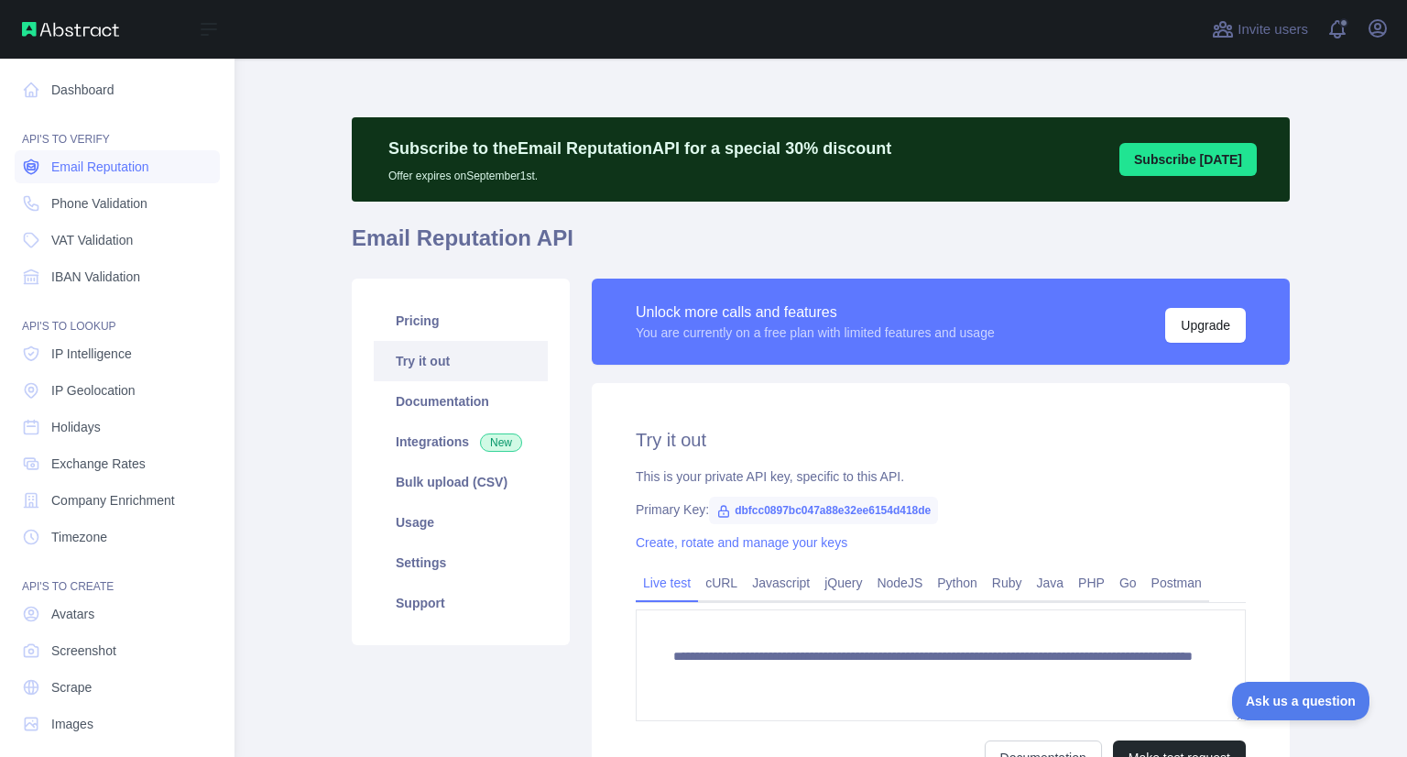
click at [82, 166] on span "Email Reputation" at bounding box center [100, 167] width 98 height 18
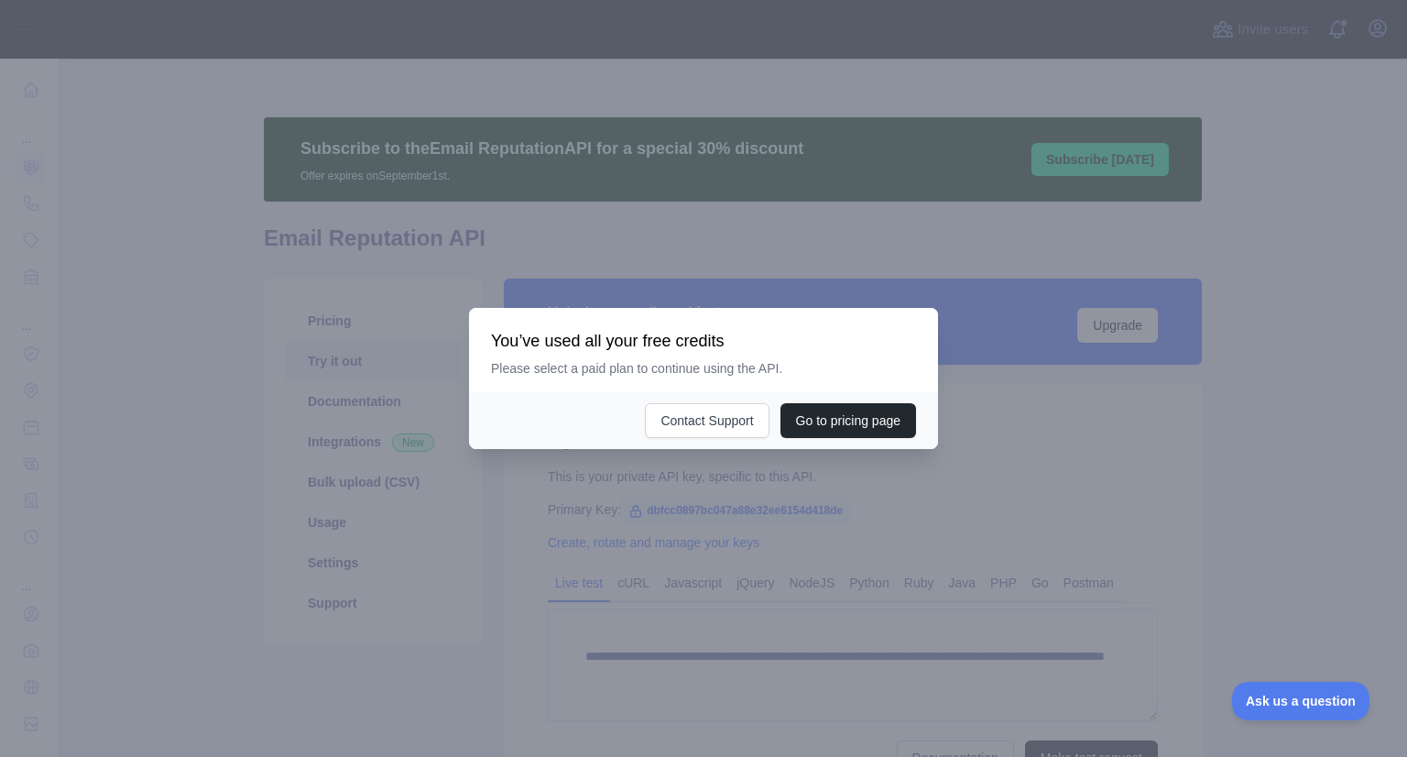
click at [571, 469] on div at bounding box center [703, 378] width 1407 height 757
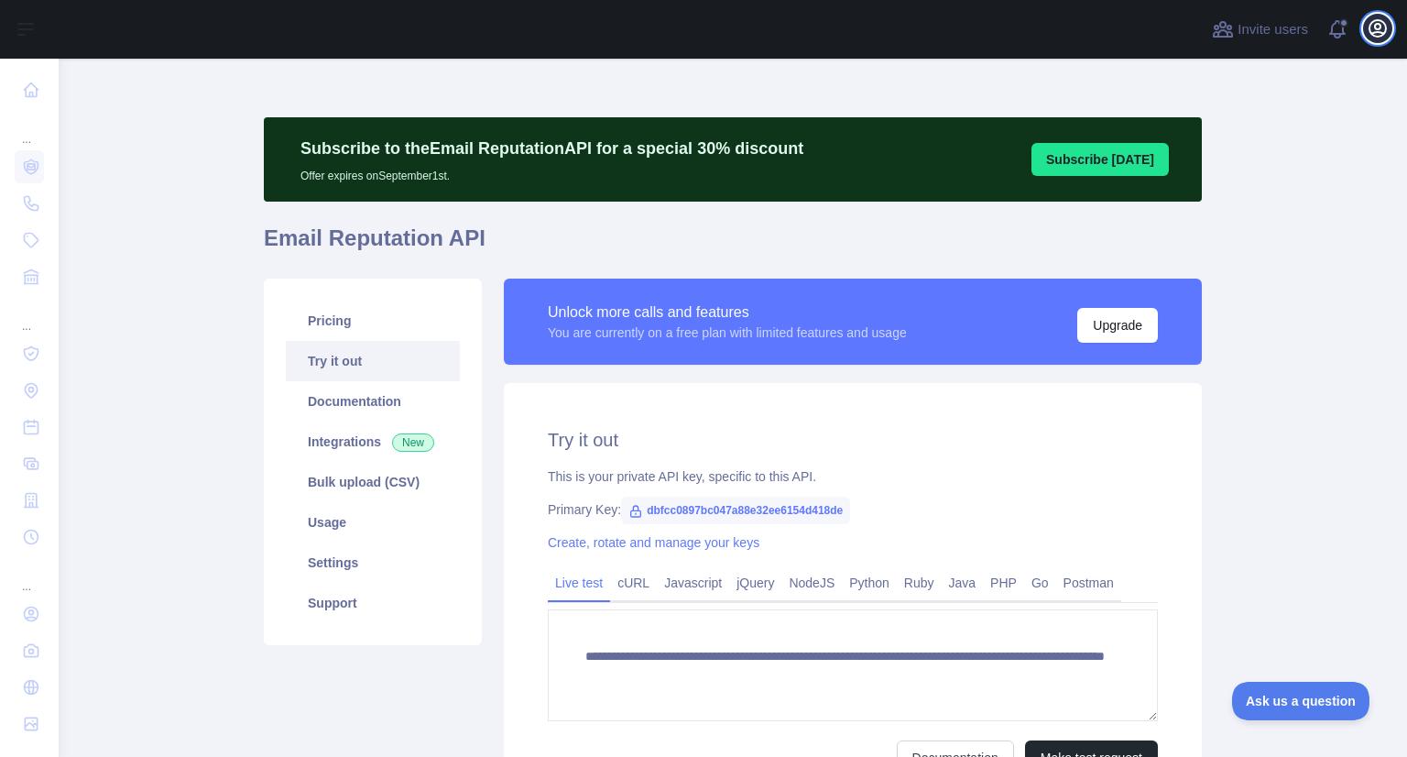
click at [1380, 18] on icon "button" at bounding box center [1378, 28] width 22 height 22
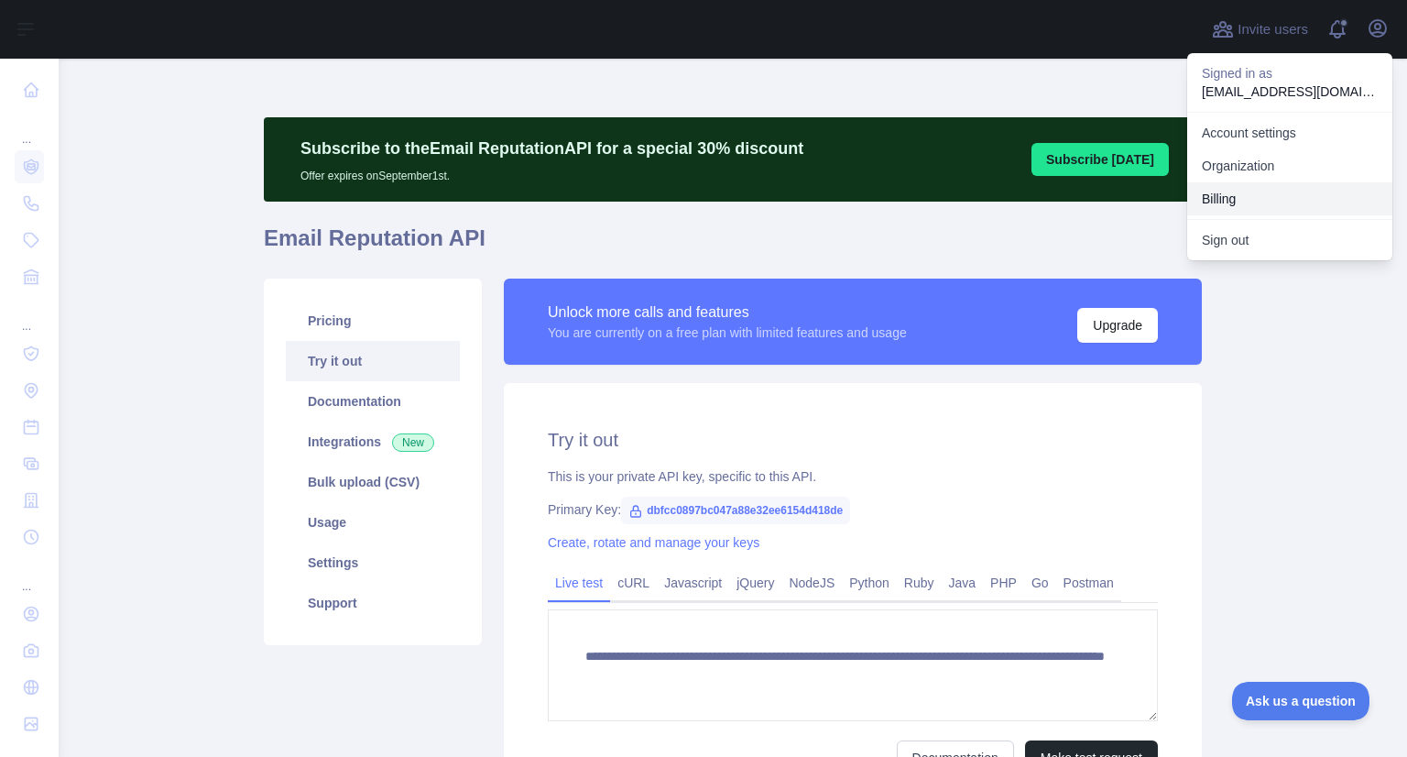
click at [1238, 207] on button "Billing" at bounding box center [1289, 198] width 205 height 33
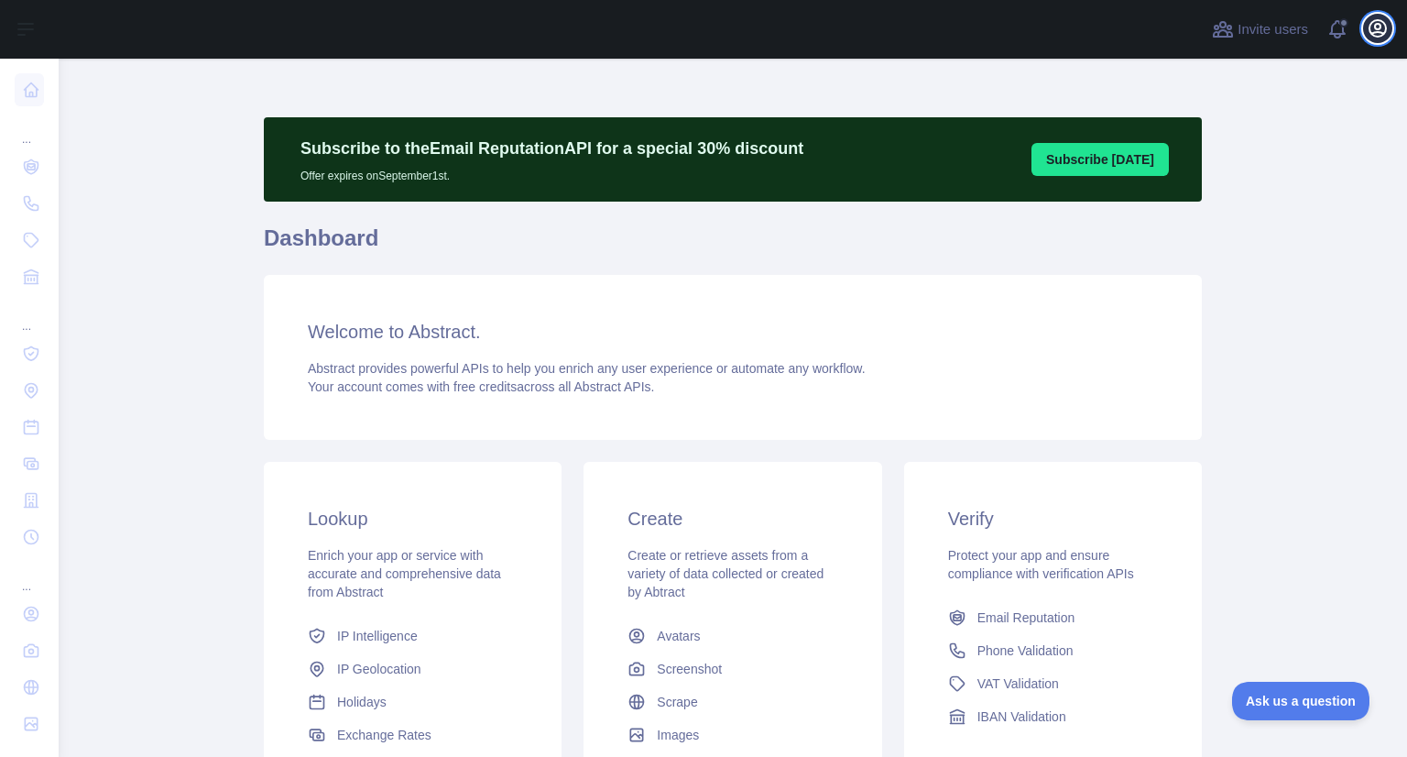
click at [1374, 33] on icon "button" at bounding box center [1377, 28] width 16 height 16
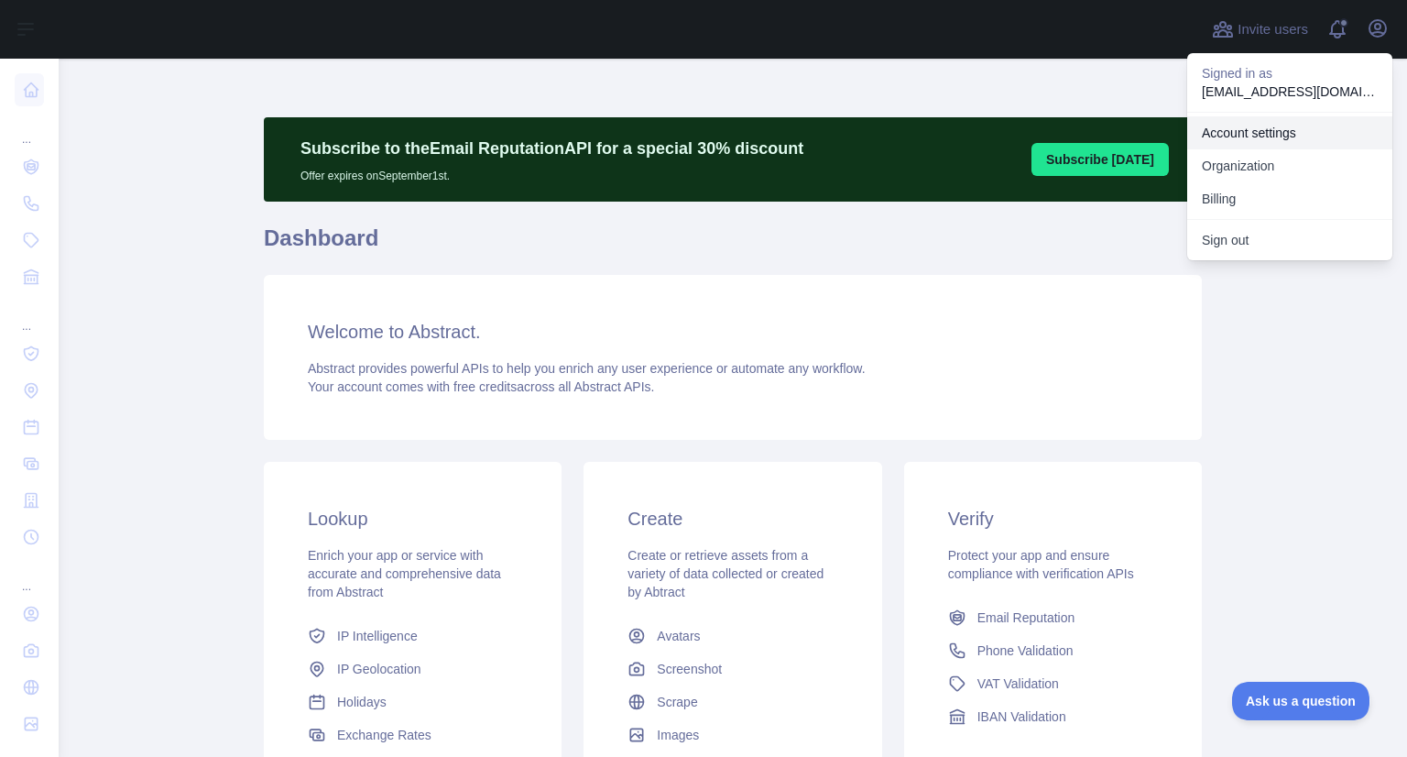
click at [1249, 134] on link "Account settings" at bounding box center [1289, 132] width 205 height 33
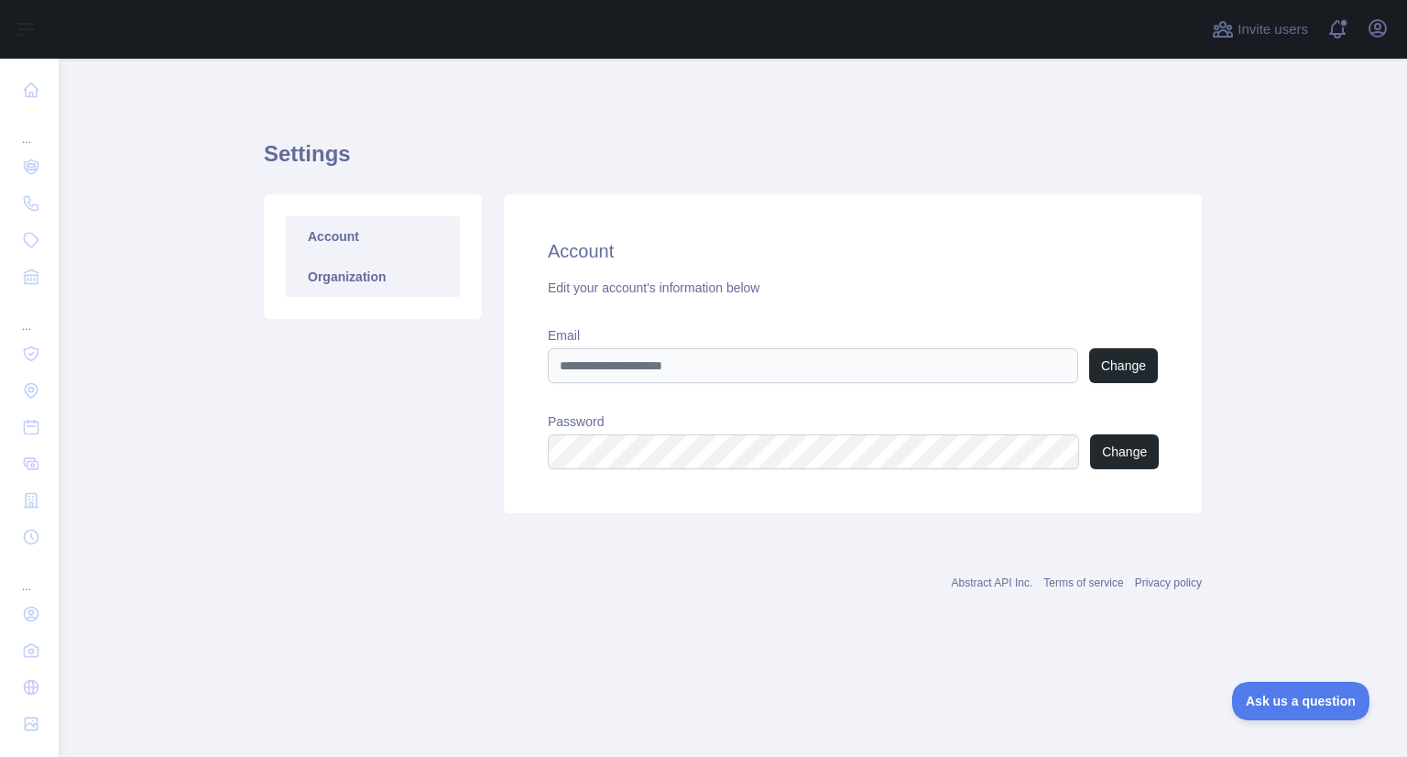
click at [354, 276] on link "Organization" at bounding box center [373, 276] width 174 height 40
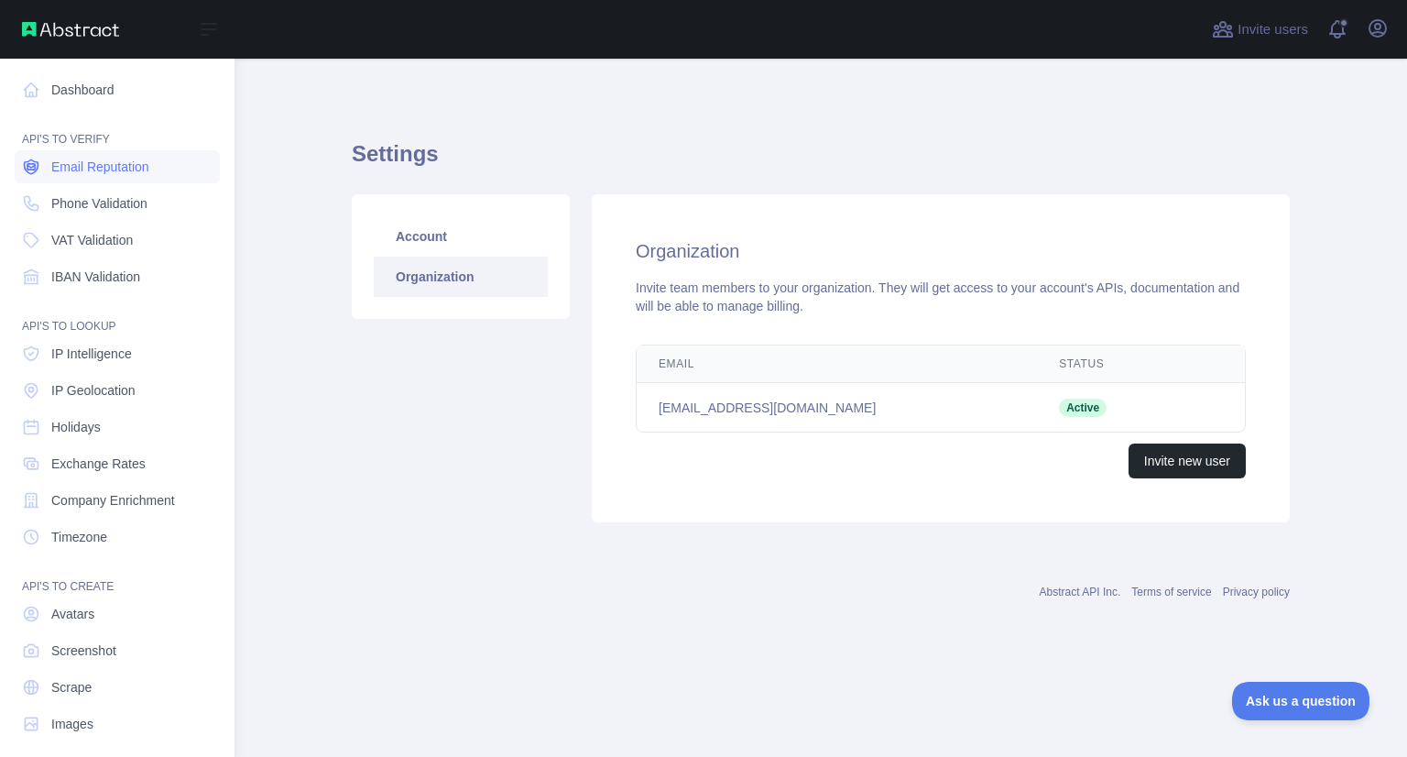
click at [103, 168] on span "Email Reputation" at bounding box center [100, 167] width 98 height 18
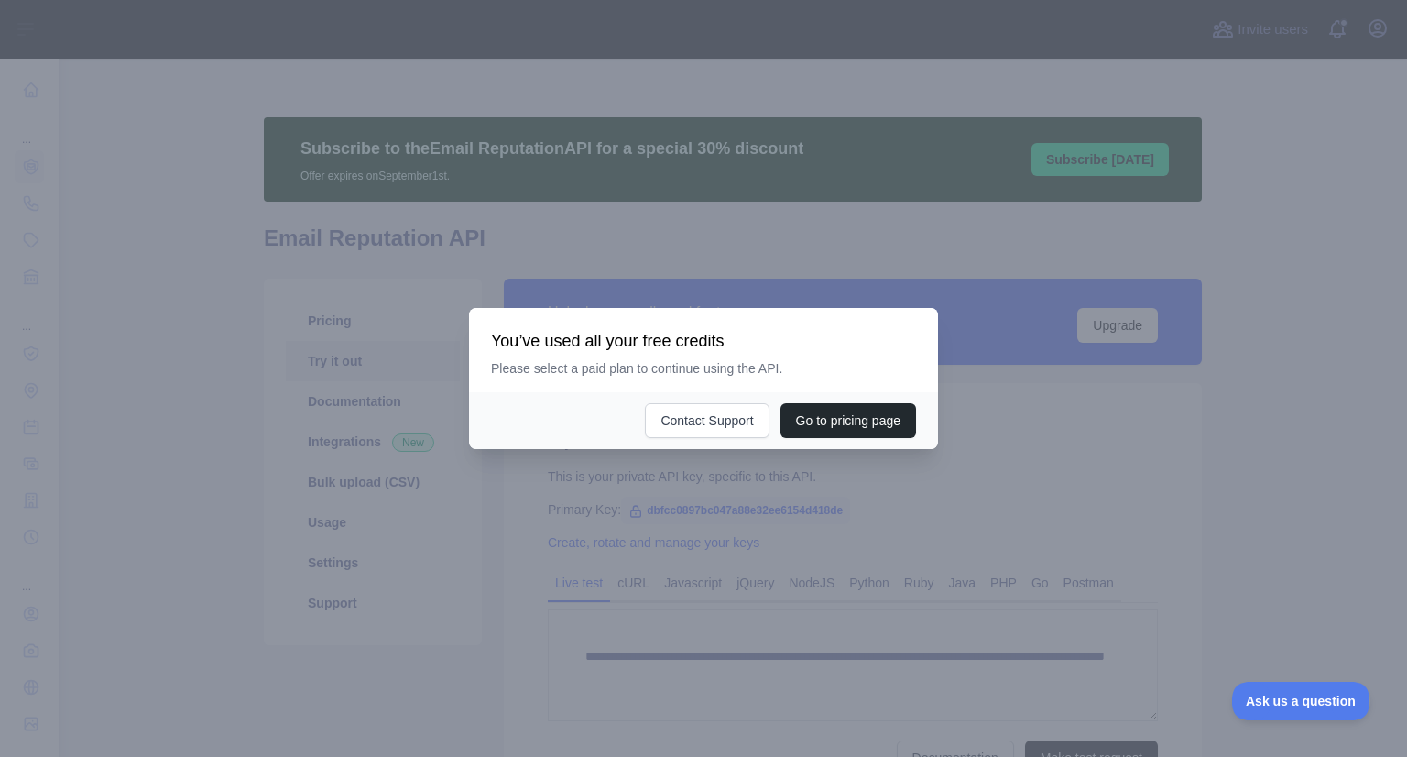
click at [793, 543] on div at bounding box center [703, 378] width 1407 height 757
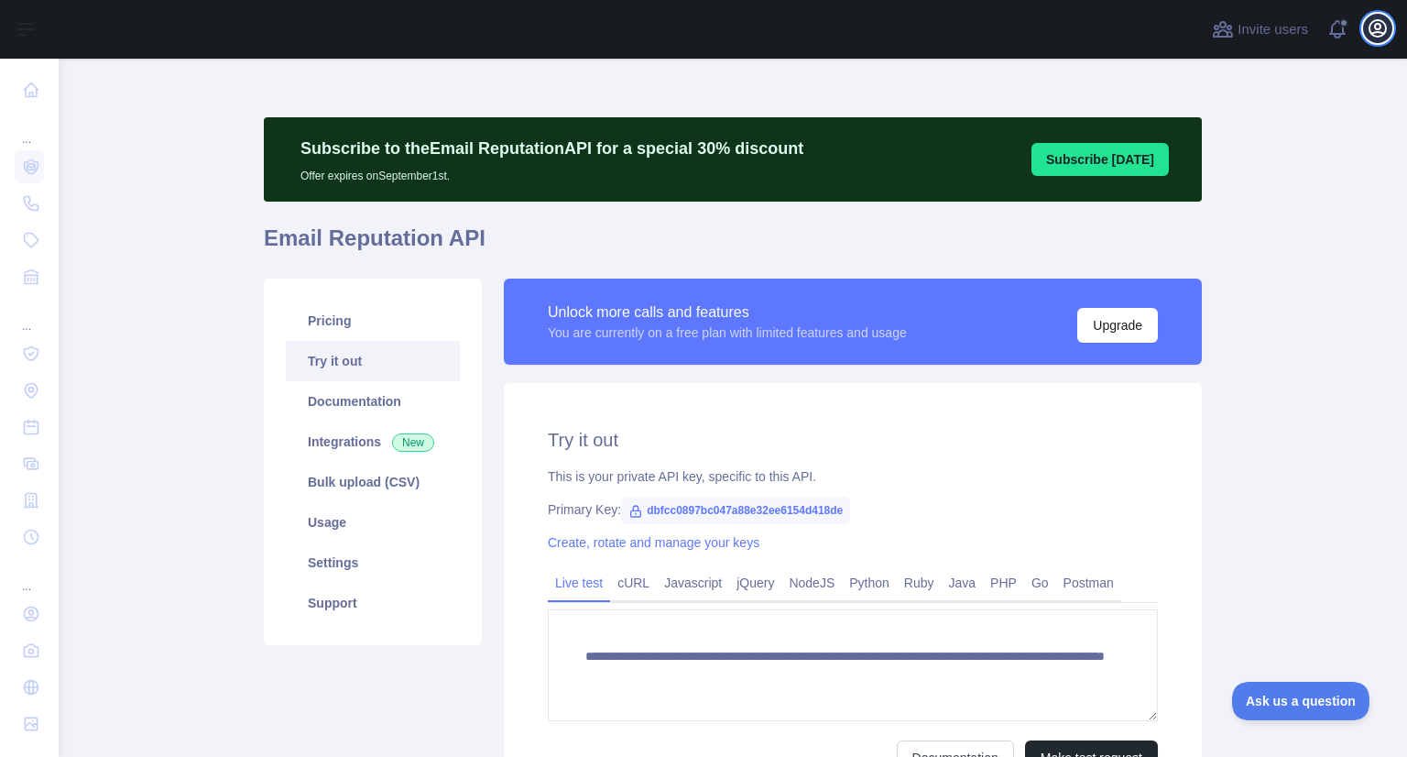
click at [1379, 30] on icon "button" at bounding box center [1378, 28] width 22 height 22
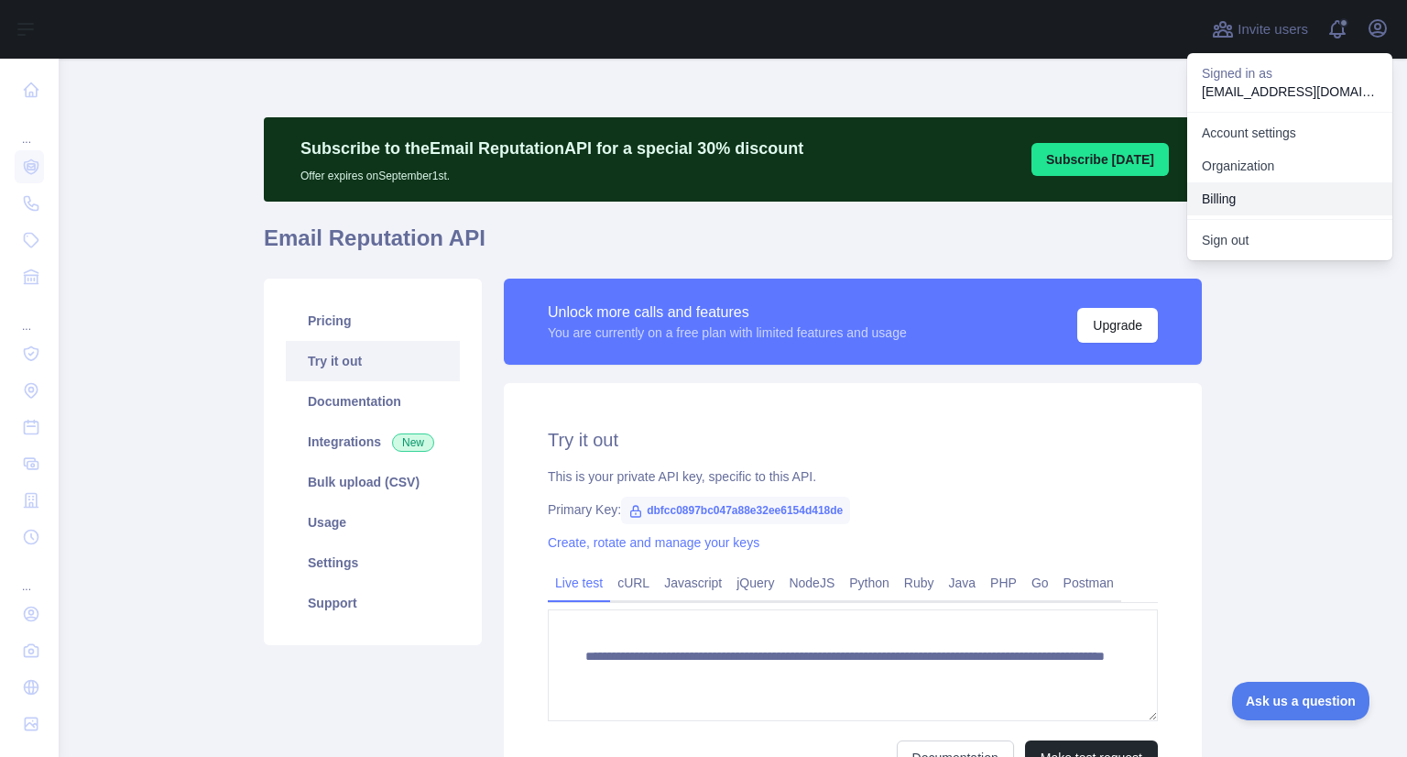
click at [1255, 206] on button "Billing" at bounding box center [1289, 198] width 205 height 33
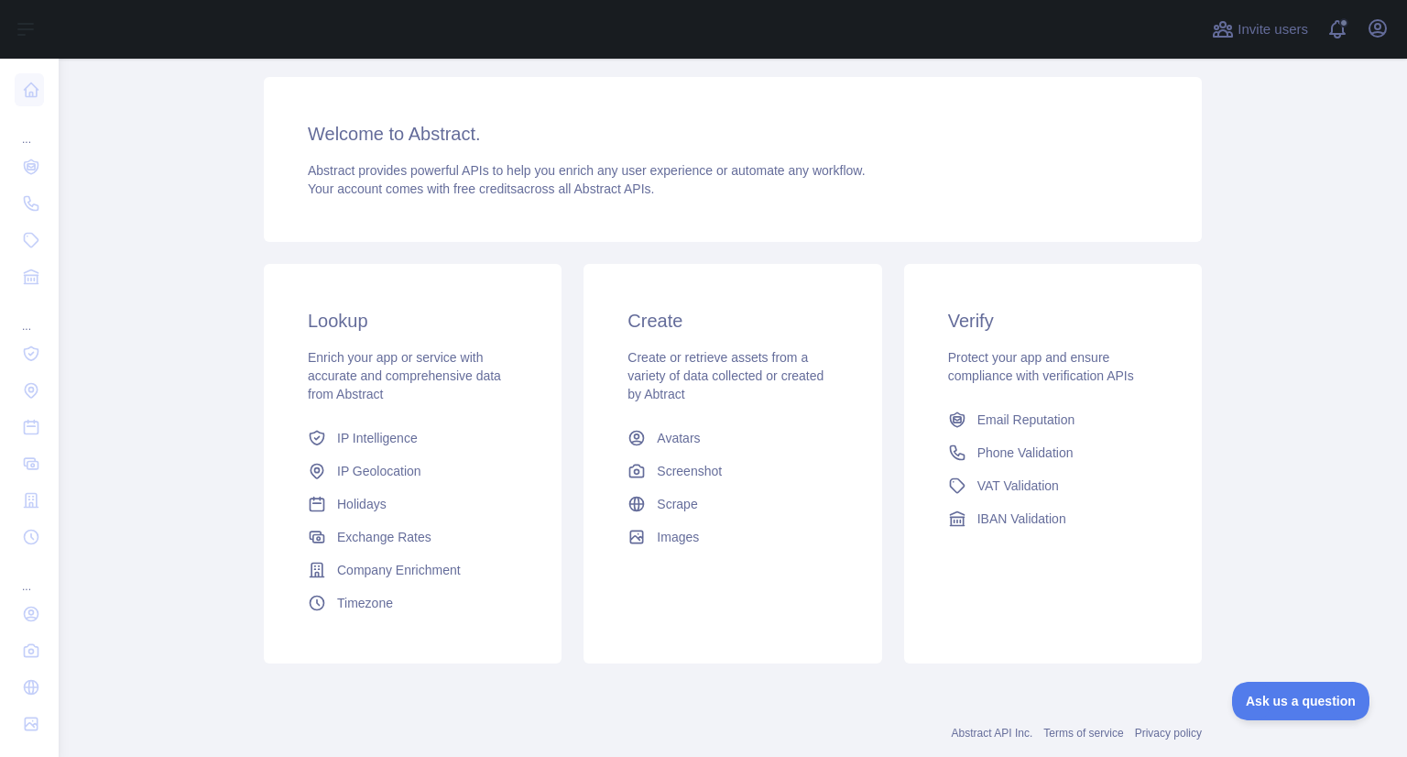
scroll to position [240, 0]
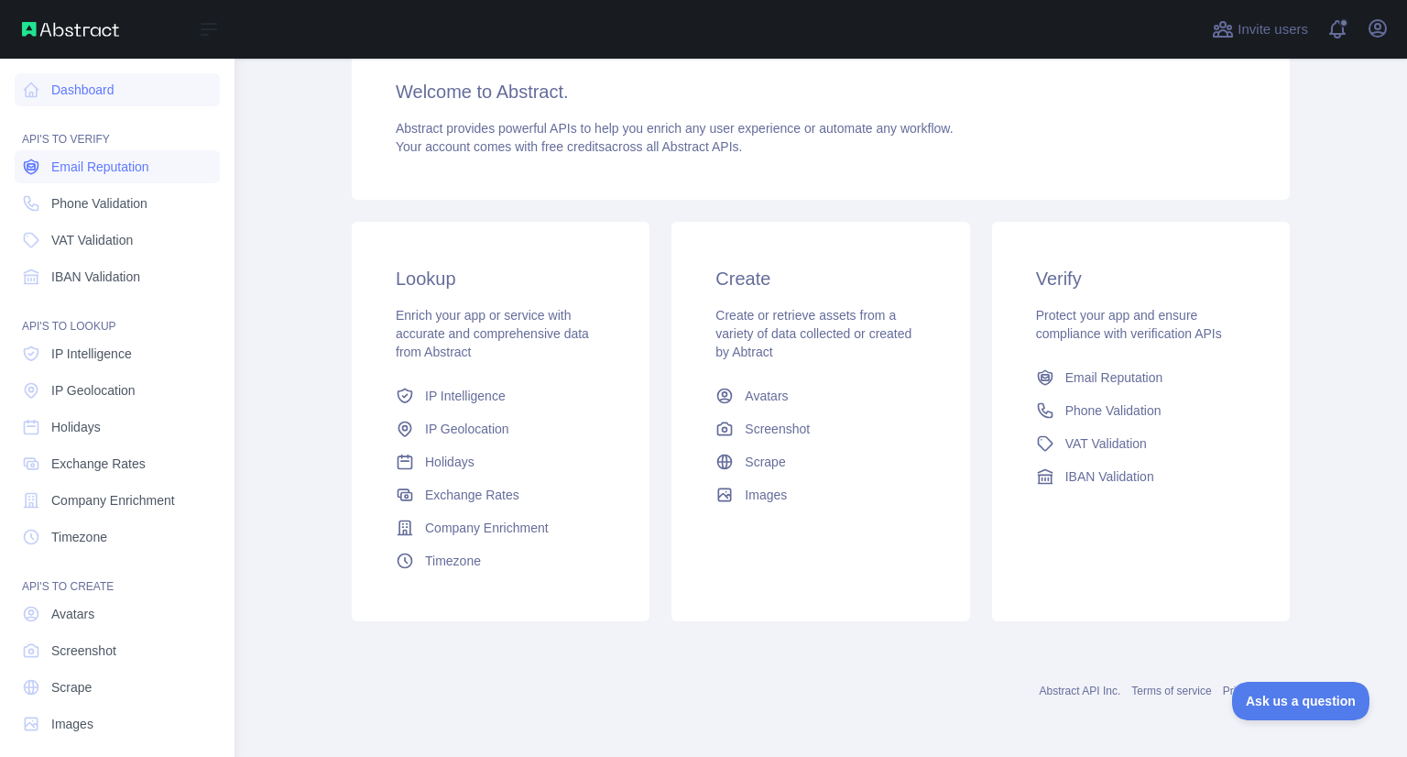
click at [92, 174] on span "Email Reputation" at bounding box center [100, 167] width 98 height 18
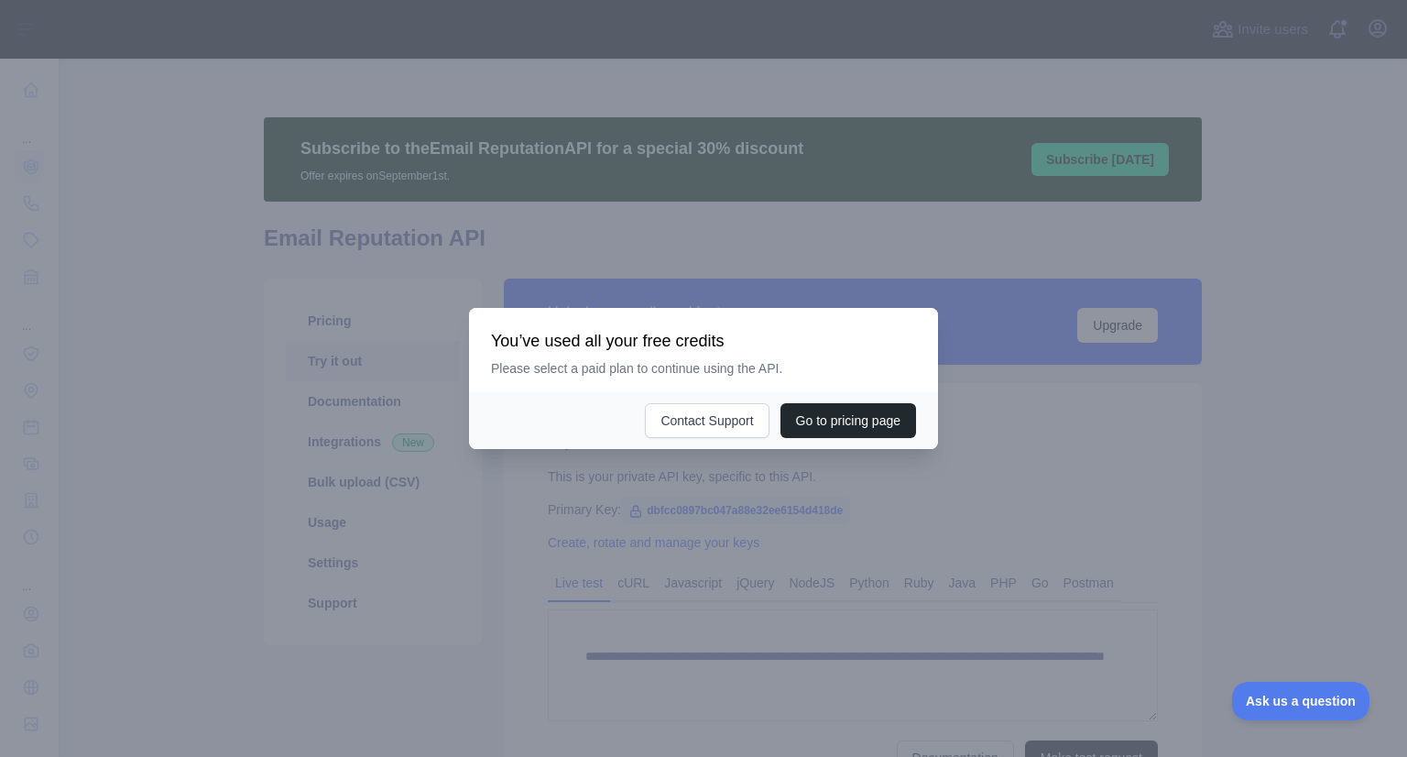
click at [808, 539] on div at bounding box center [703, 378] width 1407 height 757
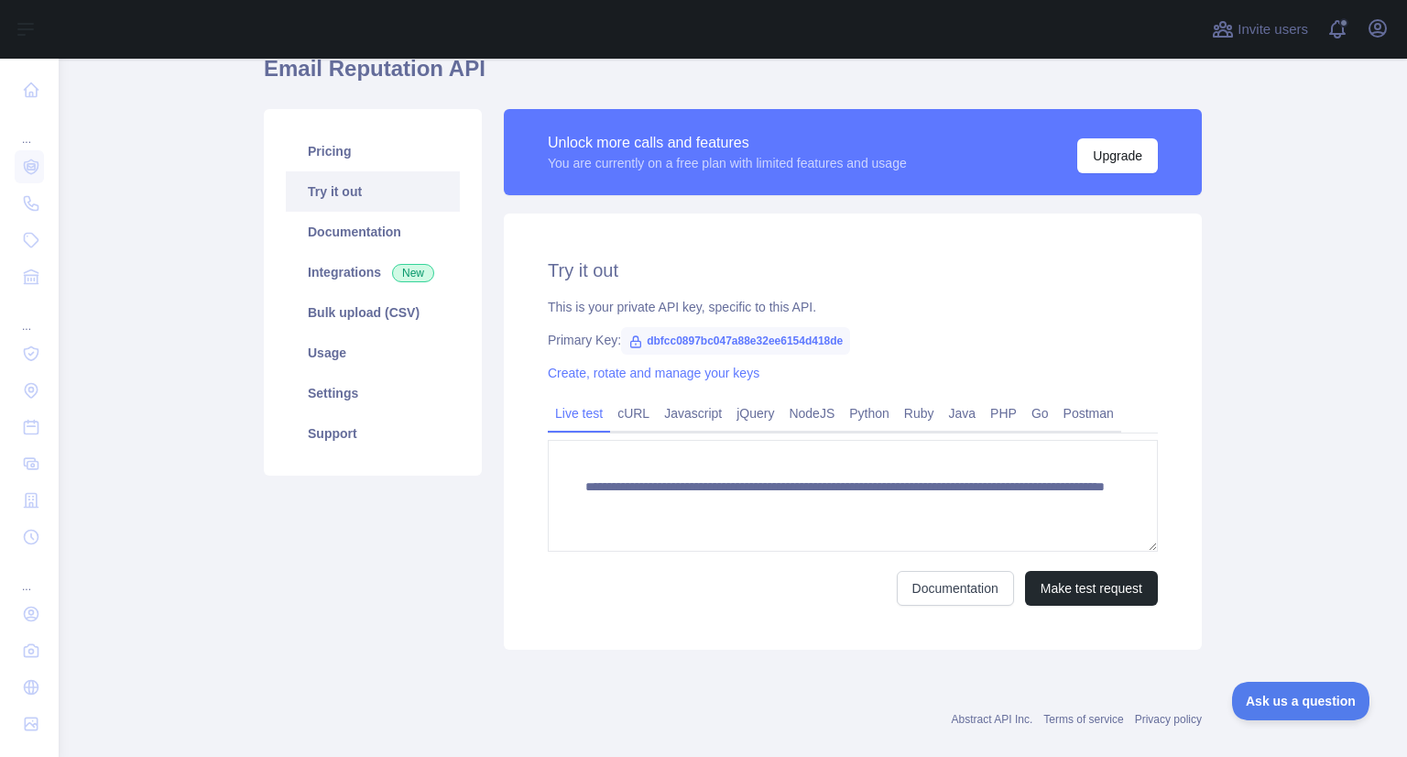
scroll to position [165, 0]
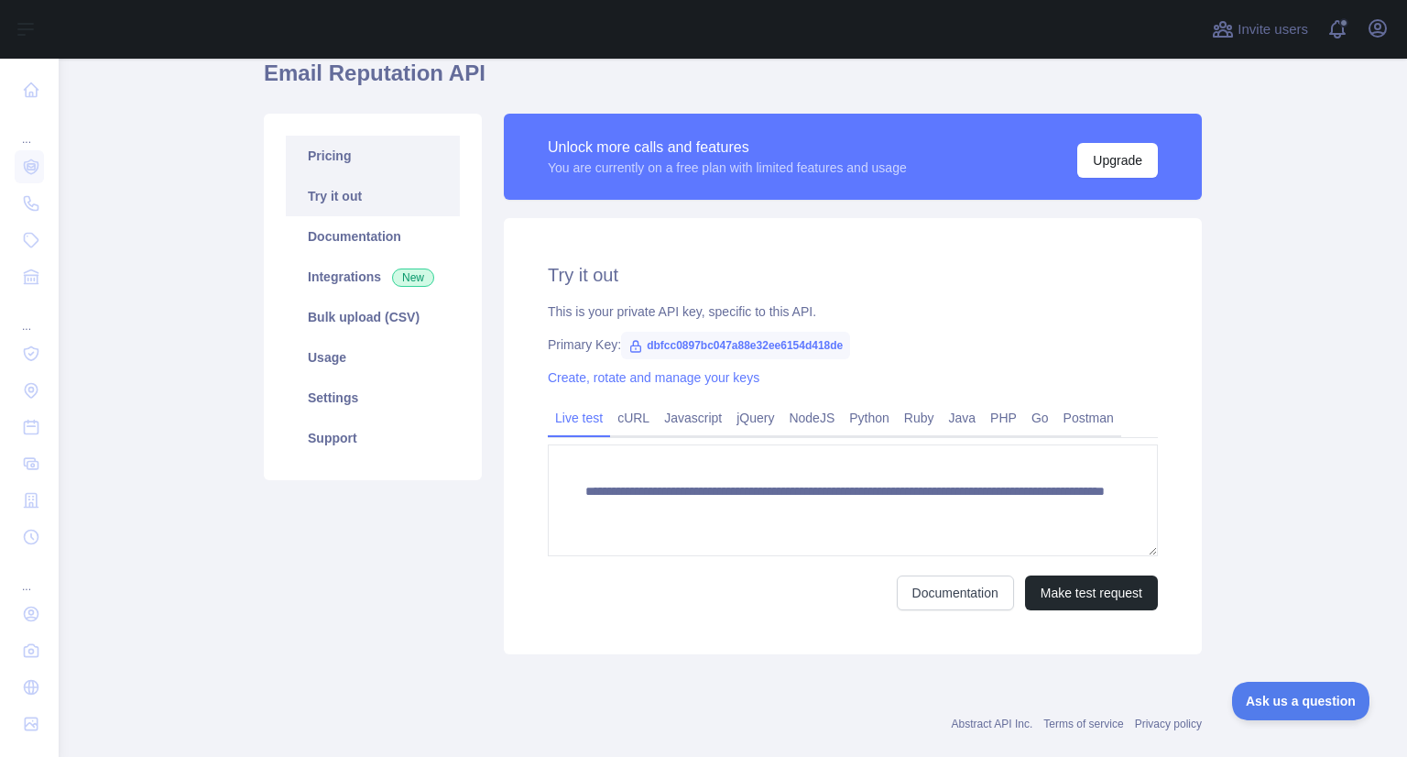
click at [363, 169] on link "Pricing" at bounding box center [373, 156] width 174 height 40
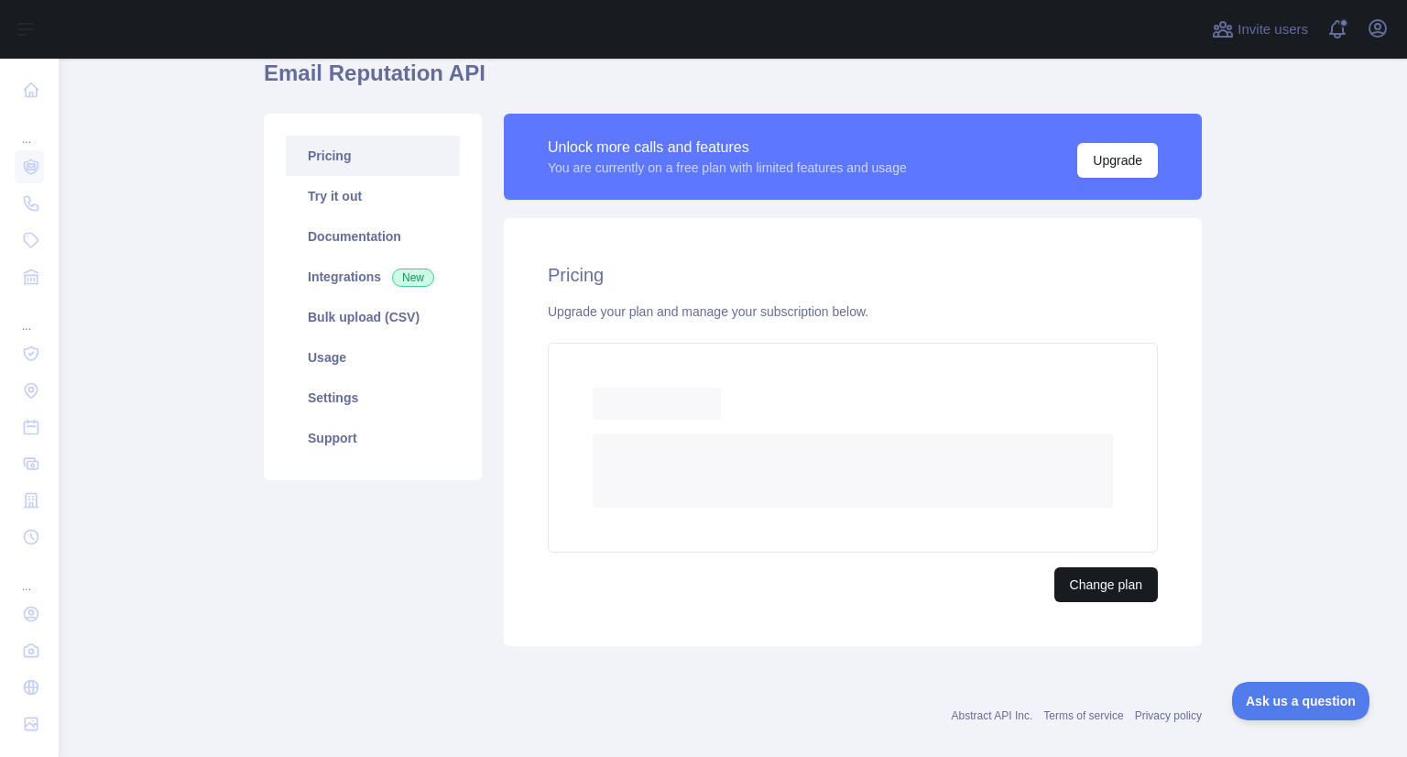
scroll to position [138, 0]
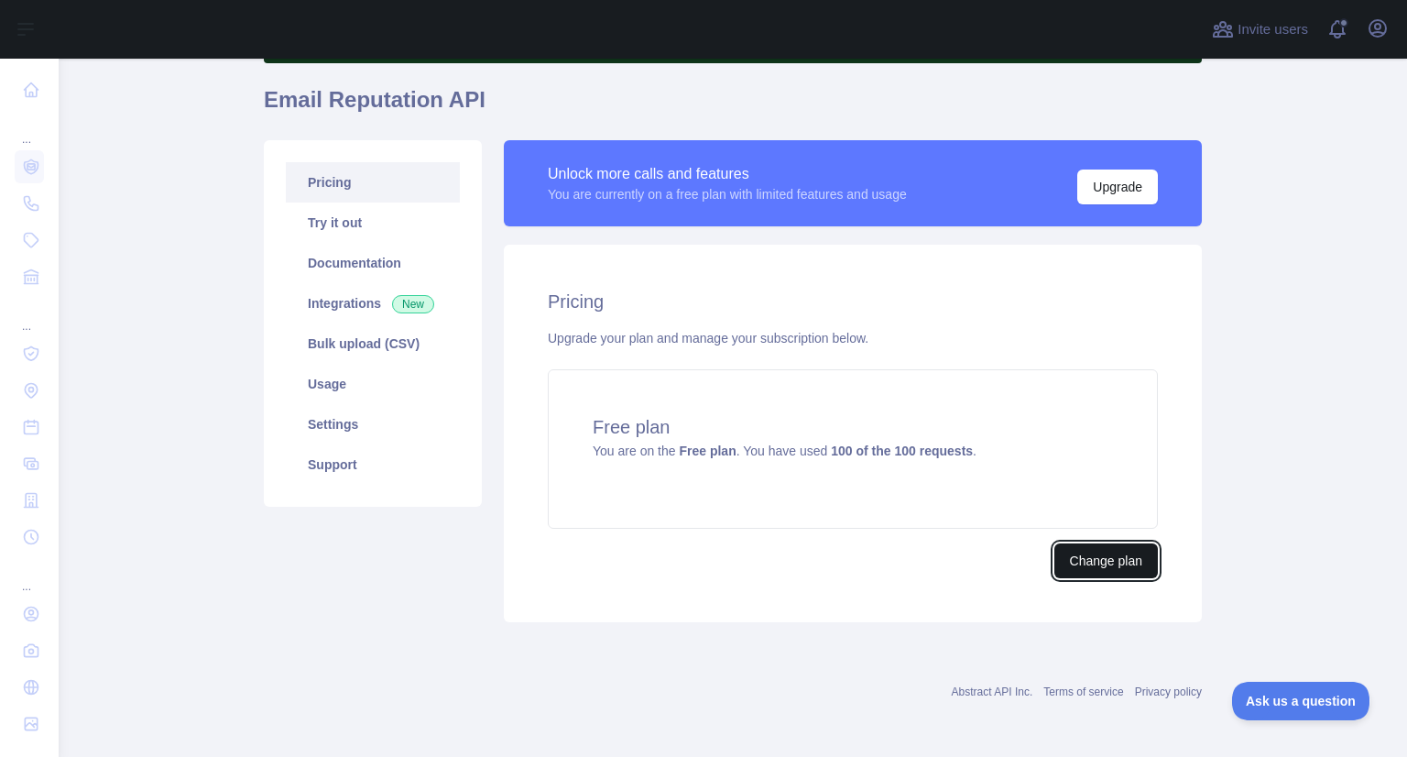
click at [1097, 563] on button "Change plan" at bounding box center [1106, 560] width 104 height 35
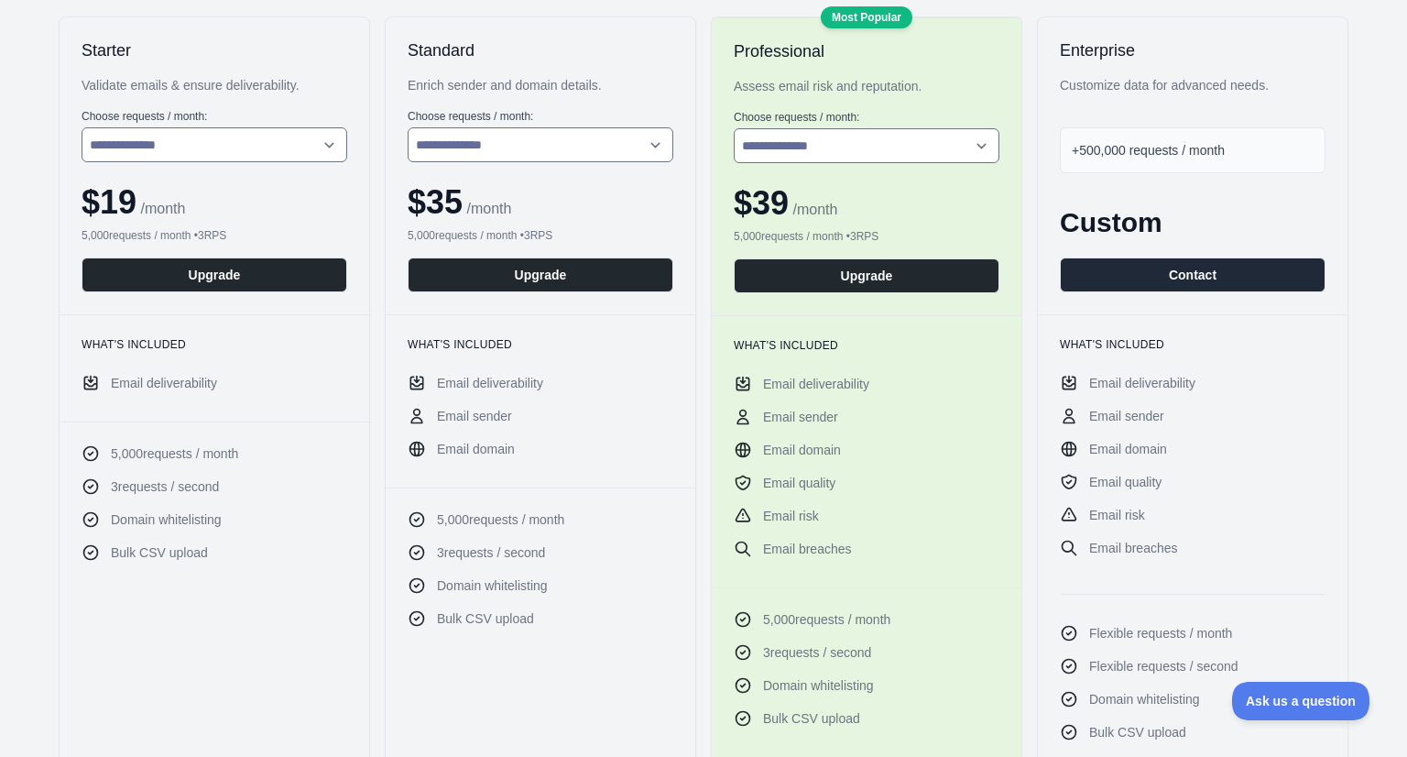
scroll to position [324, 0]
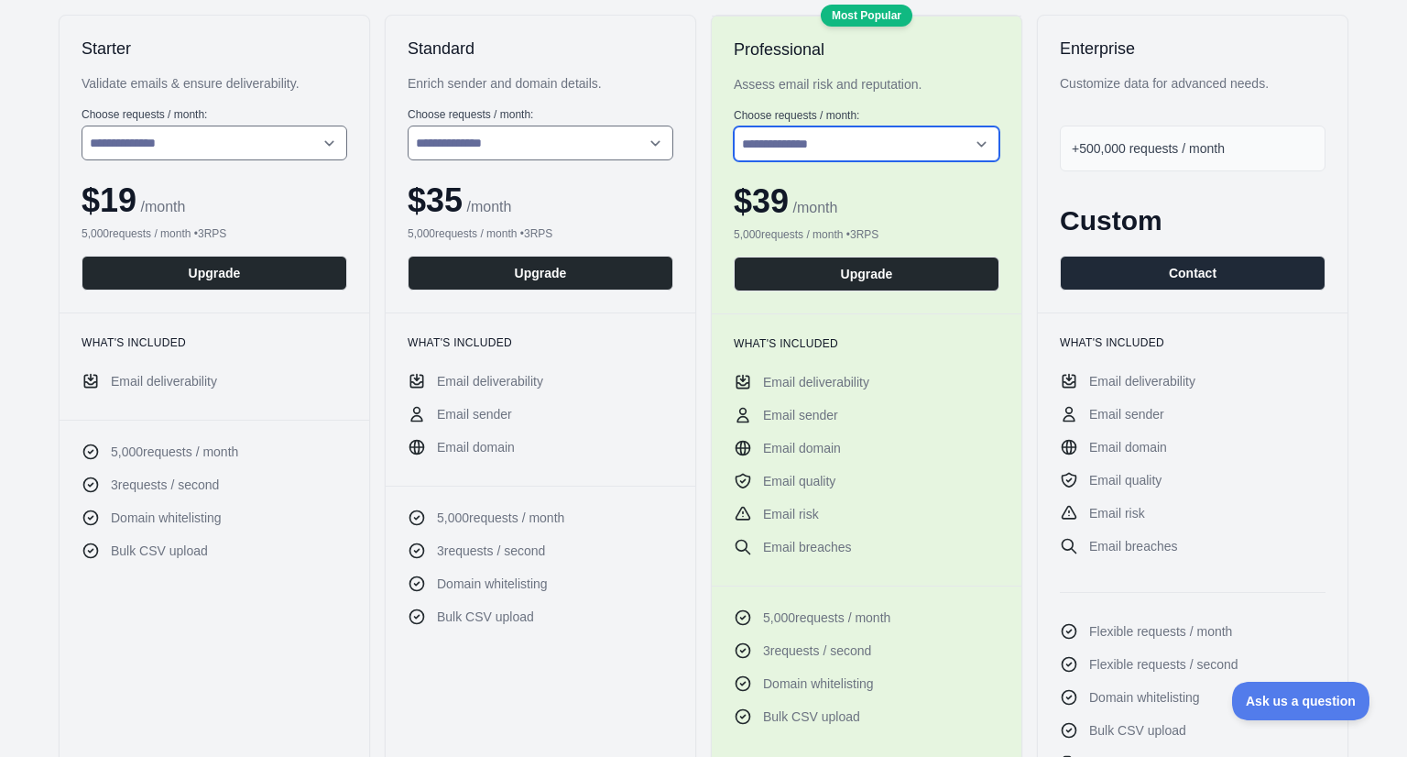
click at [851, 145] on select "**********" at bounding box center [867, 143] width 266 height 35
select select "*"
click at [734, 126] on select "**********" at bounding box center [867, 143] width 266 height 35
drag, startPoint x: 857, startPoint y: 205, endPoint x: 730, endPoint y: 199, distance: 127.5
click at [734, 199] on div "$ 69 / month" at bounding box center [867, 201] width 266 height 37
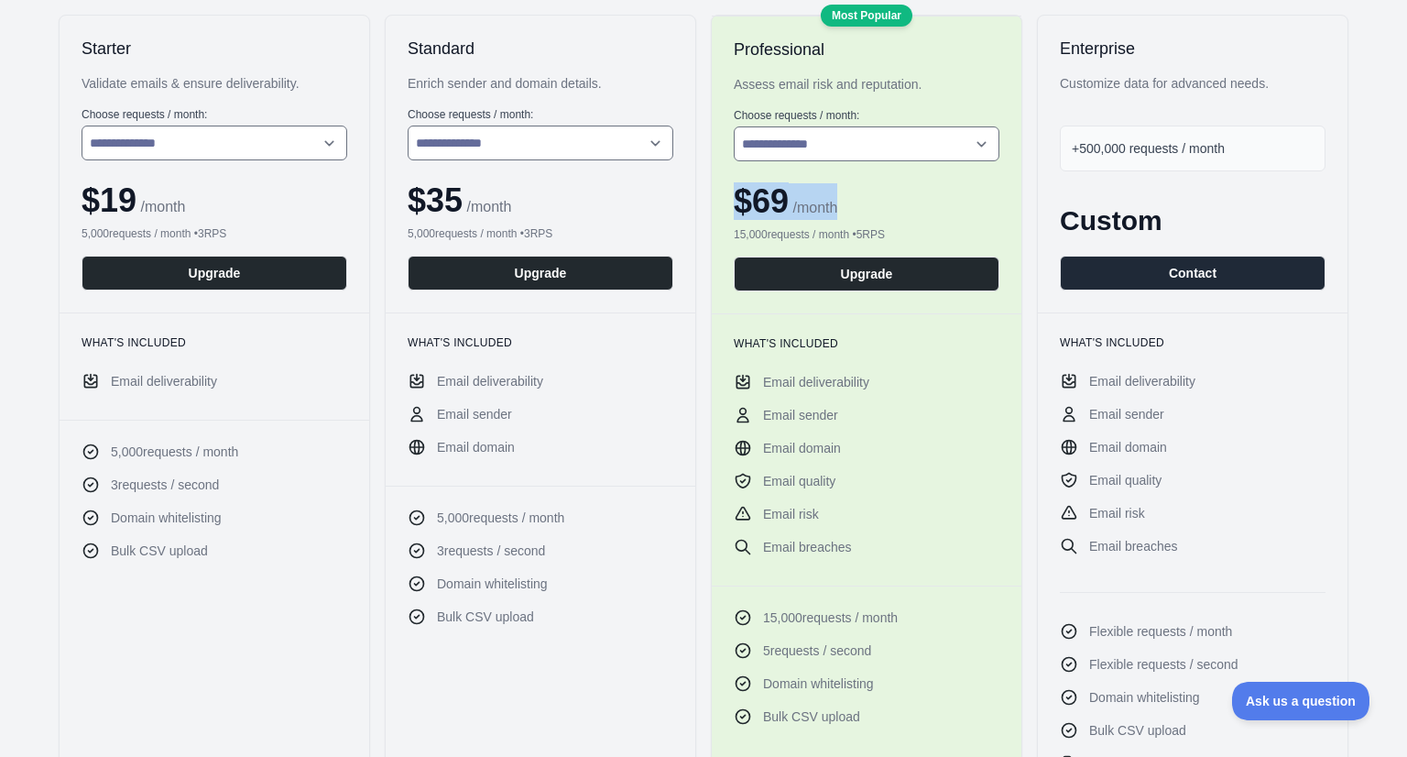
click at [872, 187] on div "$ 69 / month" at bounding box center [867, 201] width 266 height 37
click at [813, 142] on select "**********" at bounding box center [867, 143] width 266 height 35
click at [734, 126] on select "**********" at bounding box center [867, 143] width 266 height 35
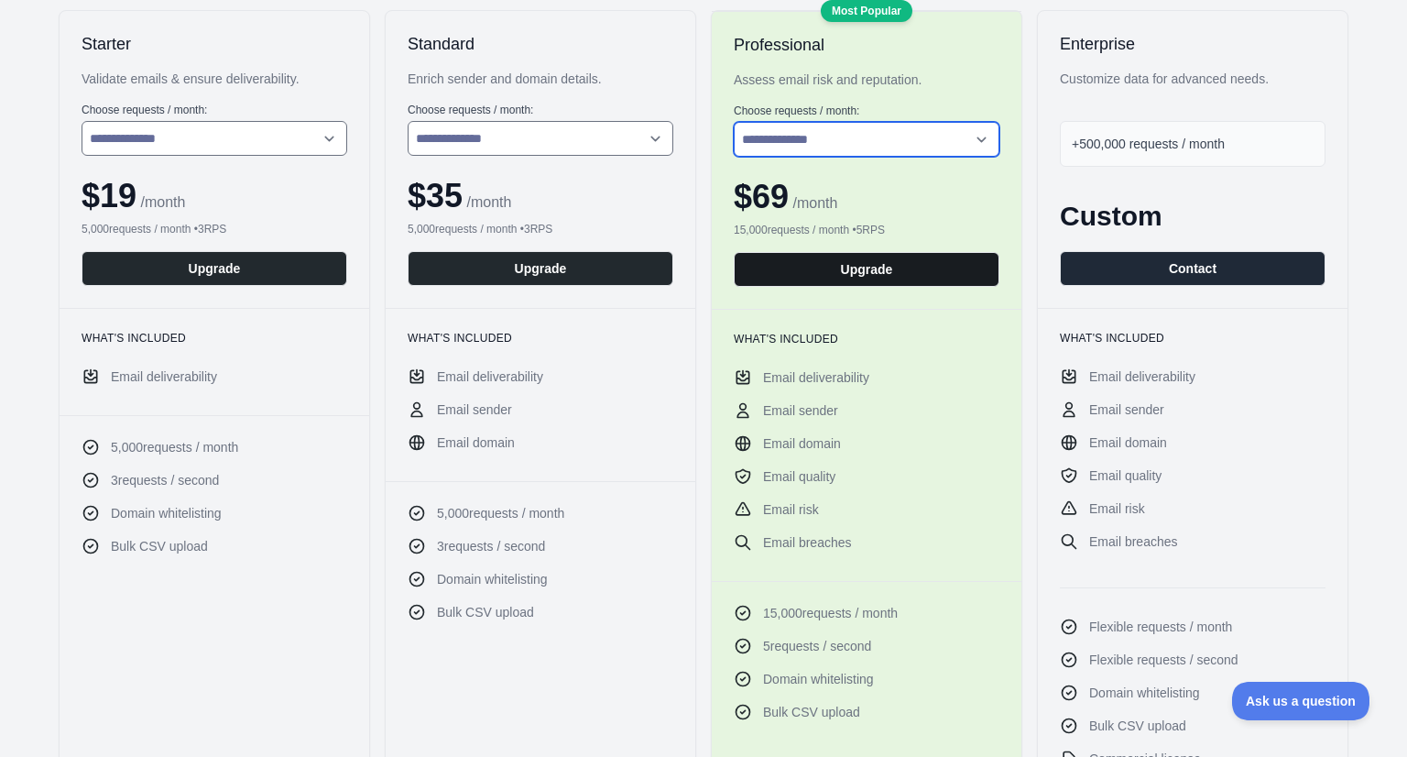
scroll to position [326, 0]
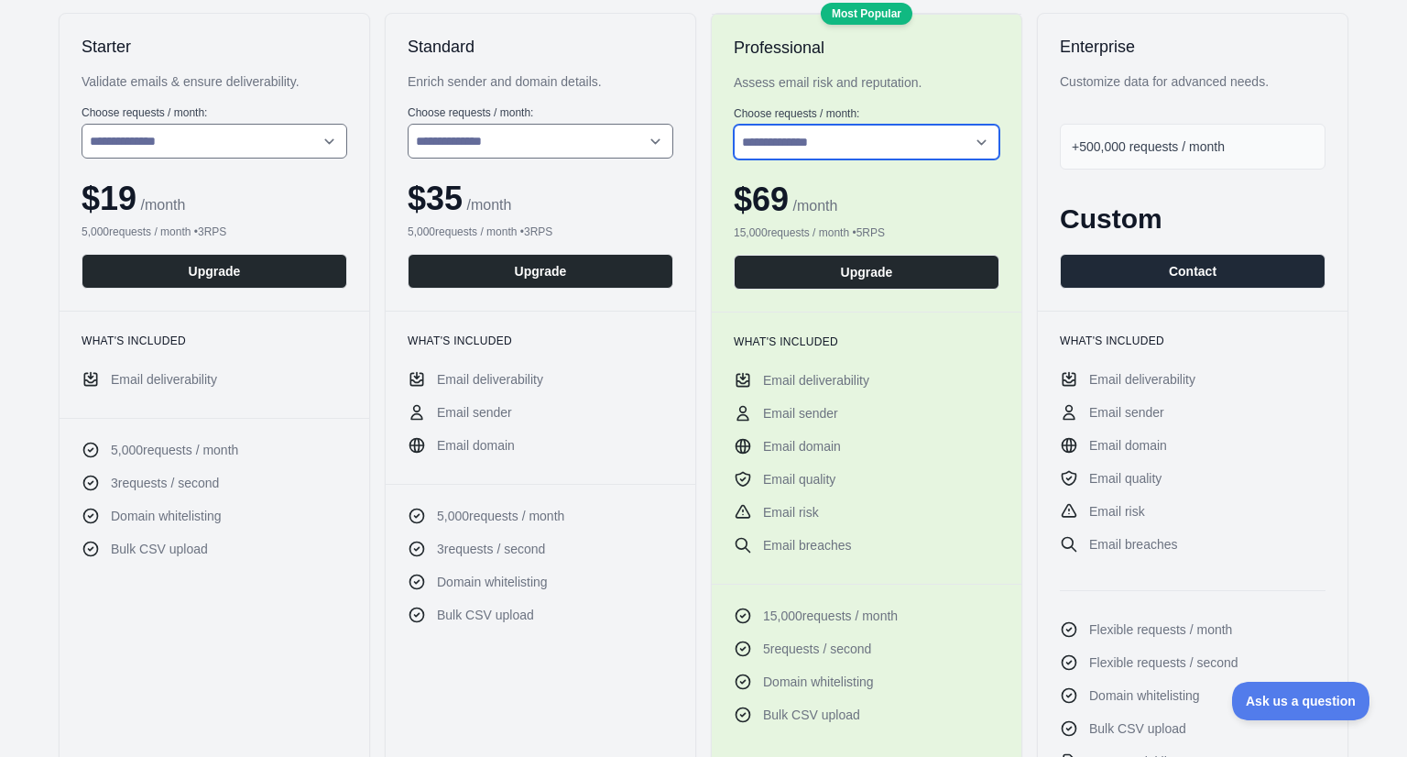
click at [870, 139] on select "**********" at bounding box center [867, 142] width 266 height 35
click at [734, 125] on select "**********" at bounding box center [867, 142] width 266 height 35
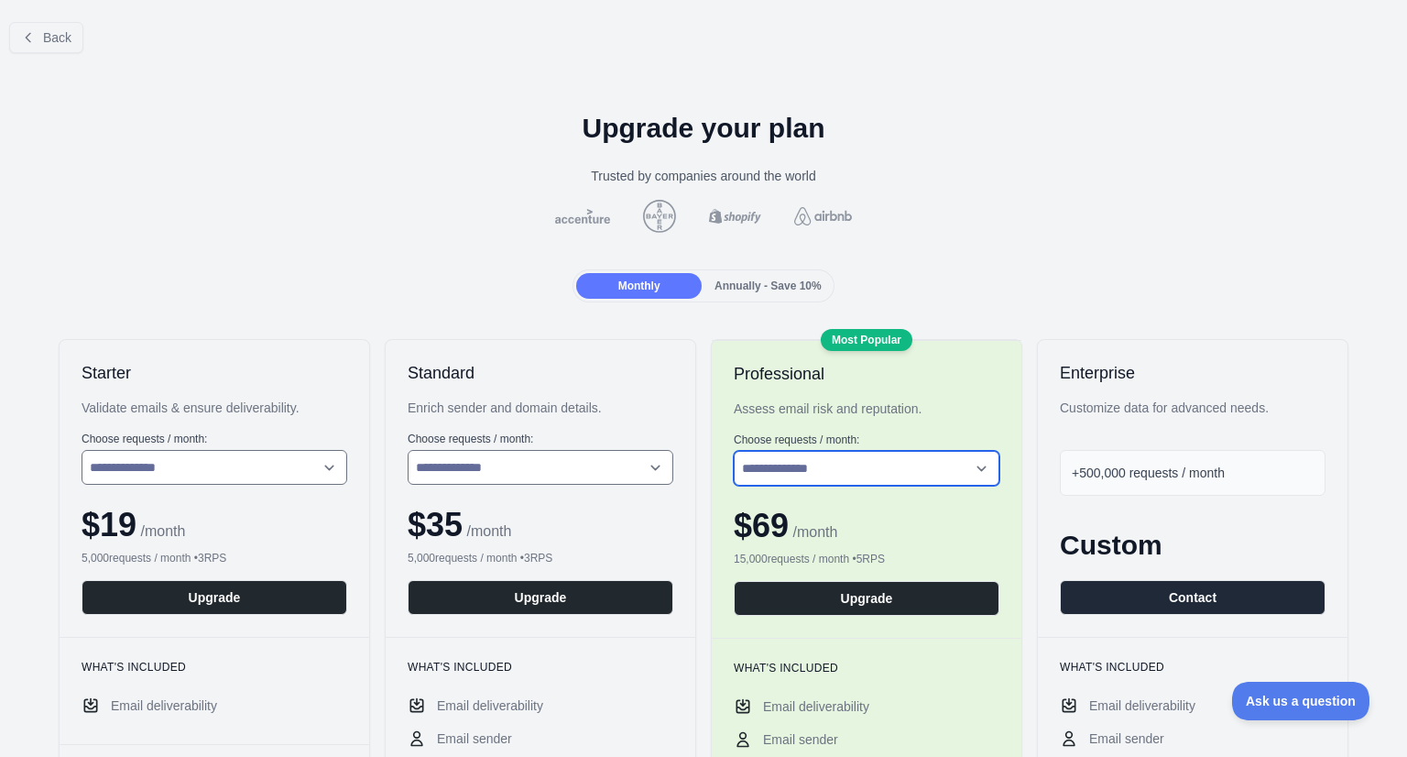
scroll to position [0, 0]
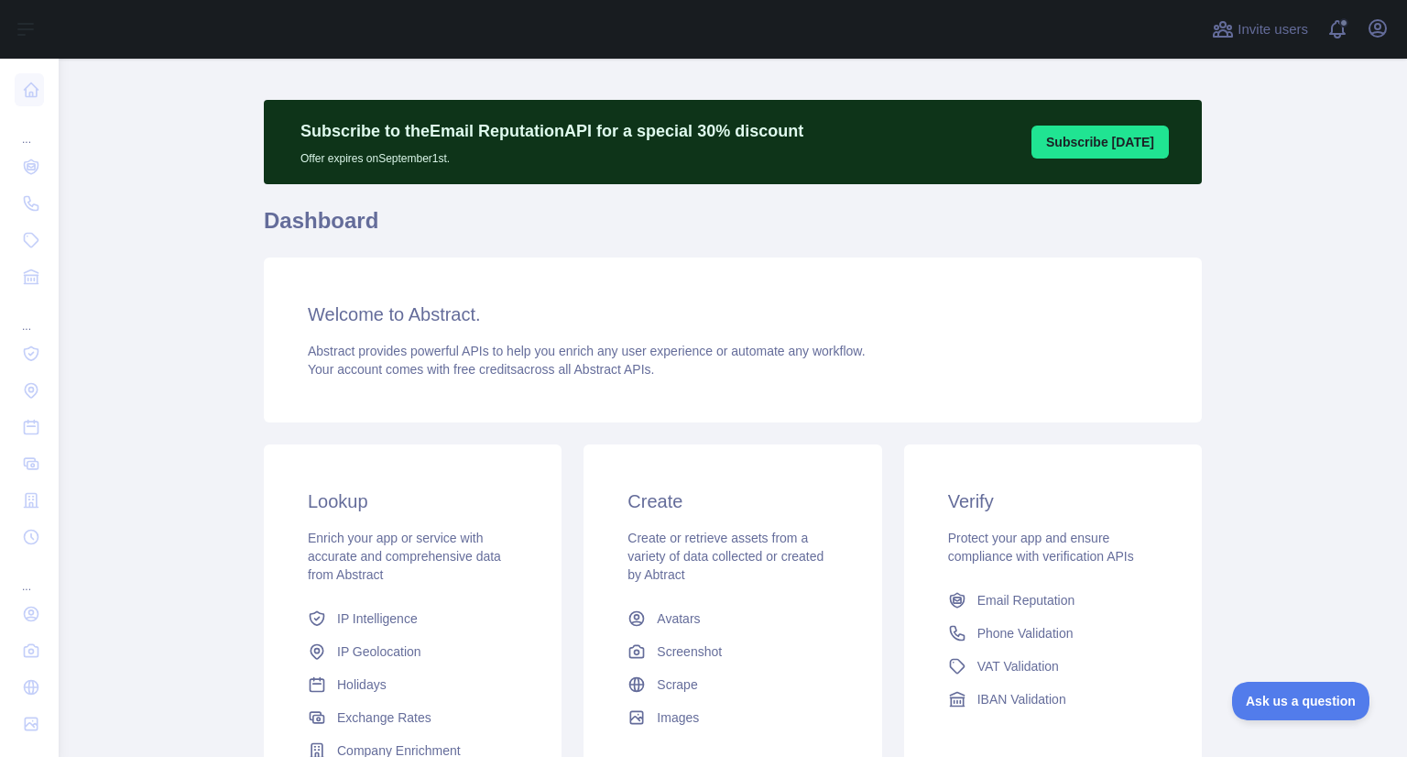
scroll to position [216, 0]
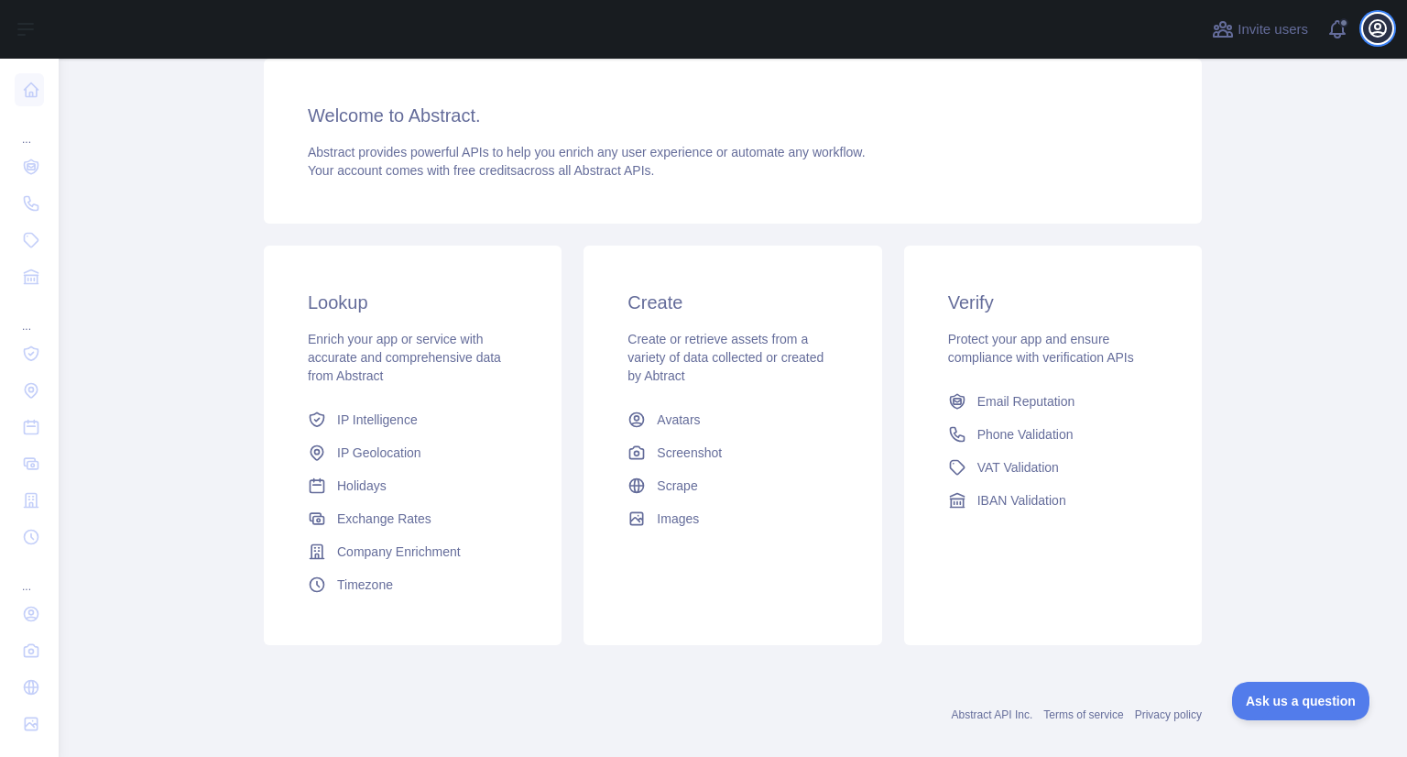
click at [1376, 24] on icon "button" at bounding box center [1377, 28] width 16 height 16
